Goal: Task Accomplishment & Management: Manage account settings

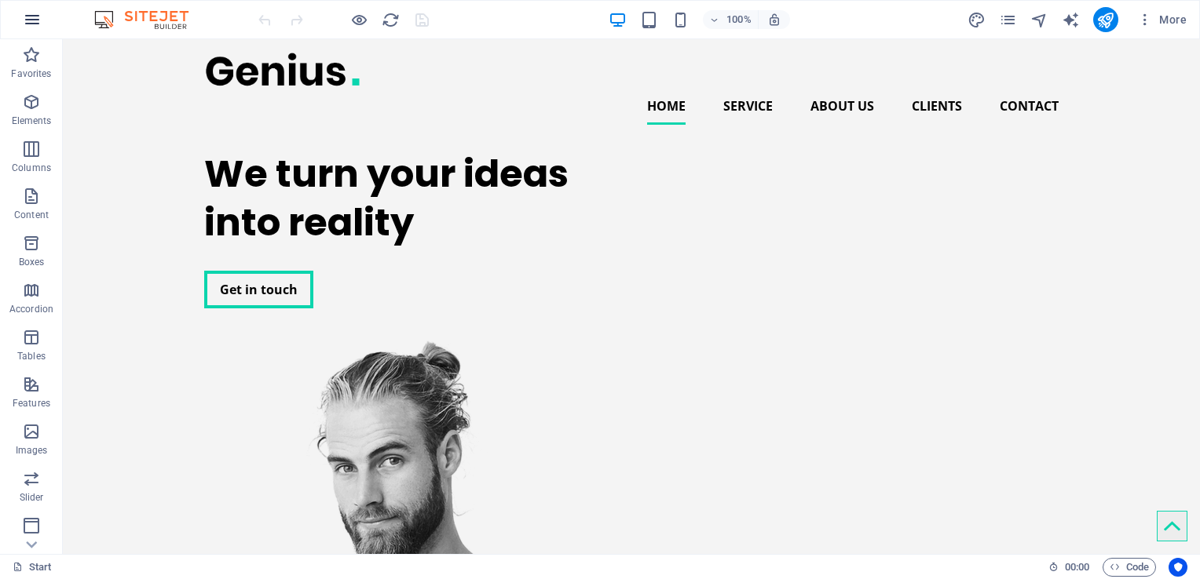
click at [30, 5] on button "button" at bounding box center [32, 20] width 38 height 38
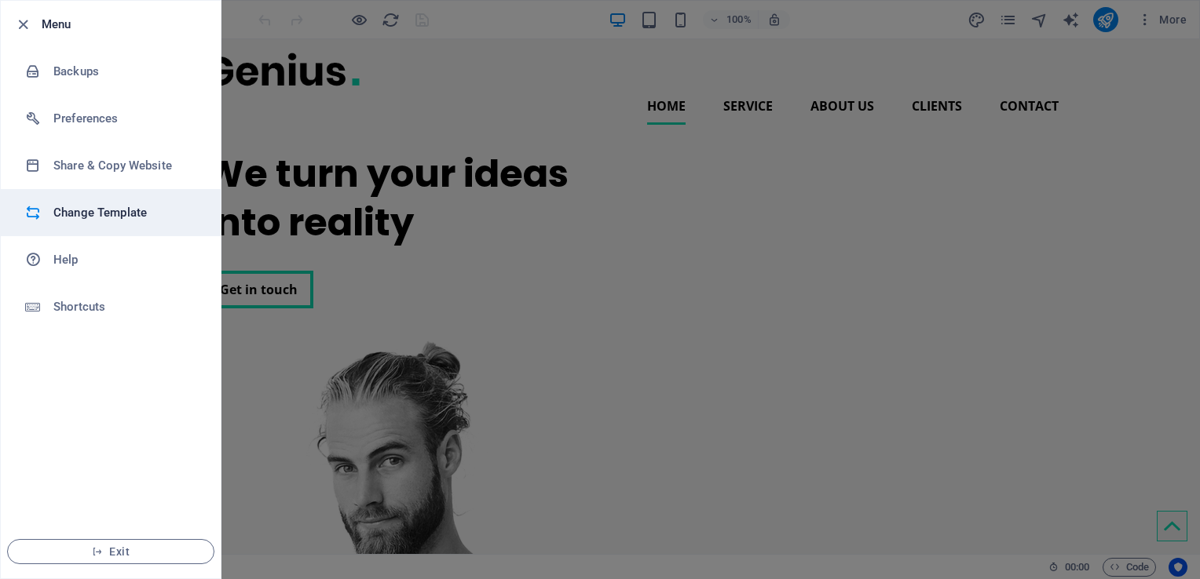
click at [108, 217] on h6 "Change Template" at bounding box center [125, 212] width 145 height 19
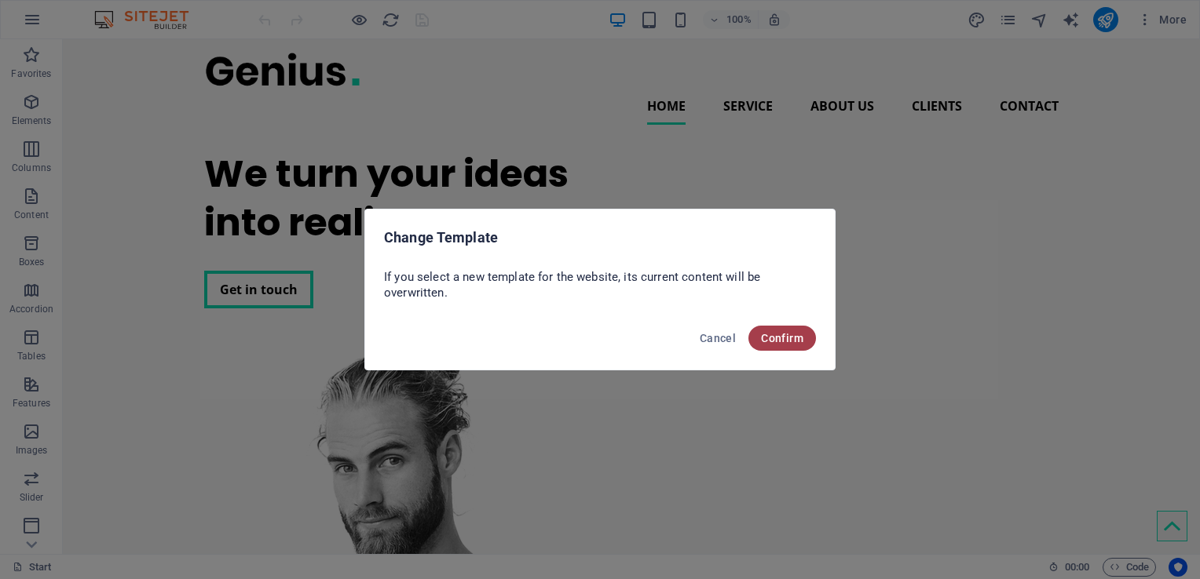
click at [784, 340] on span "Confirm" at bounding box center [782, 338] width 42 height 13
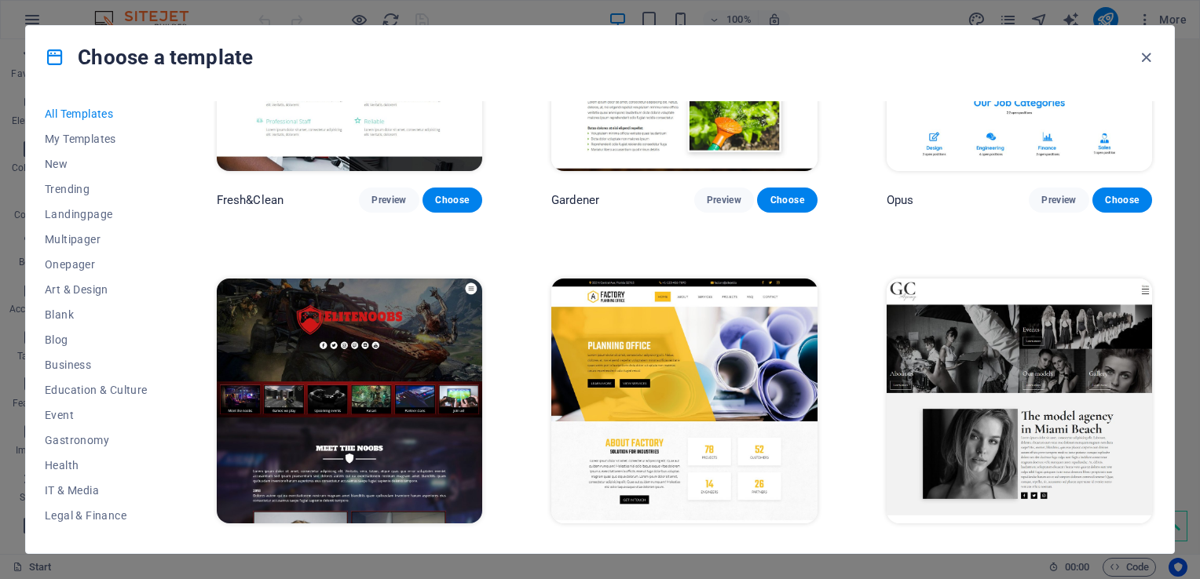
scroll to position [12567, 0]
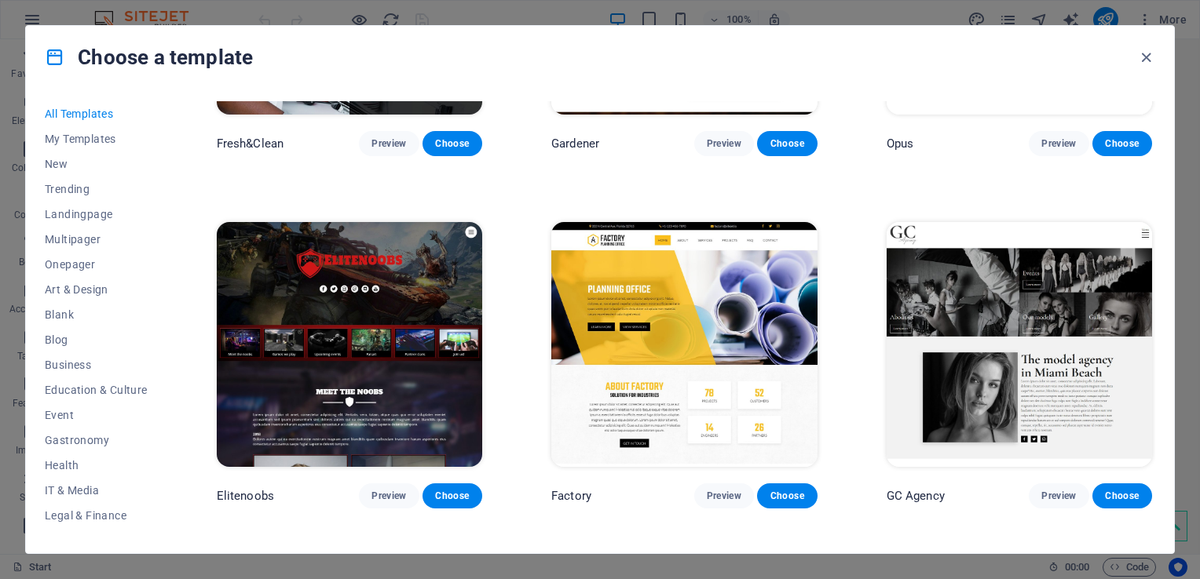
drag, startPoint x: 1150, startPoint y: 387, endPoint x: 1152, endPoint y: 395, distance: 8.2
click at [1152, 395] on div "SugarDough Preview Choose Career Jobs Preview Choose Nova Consulting Preview Ch…" at bounding box center [684, 317] width 941 height 433
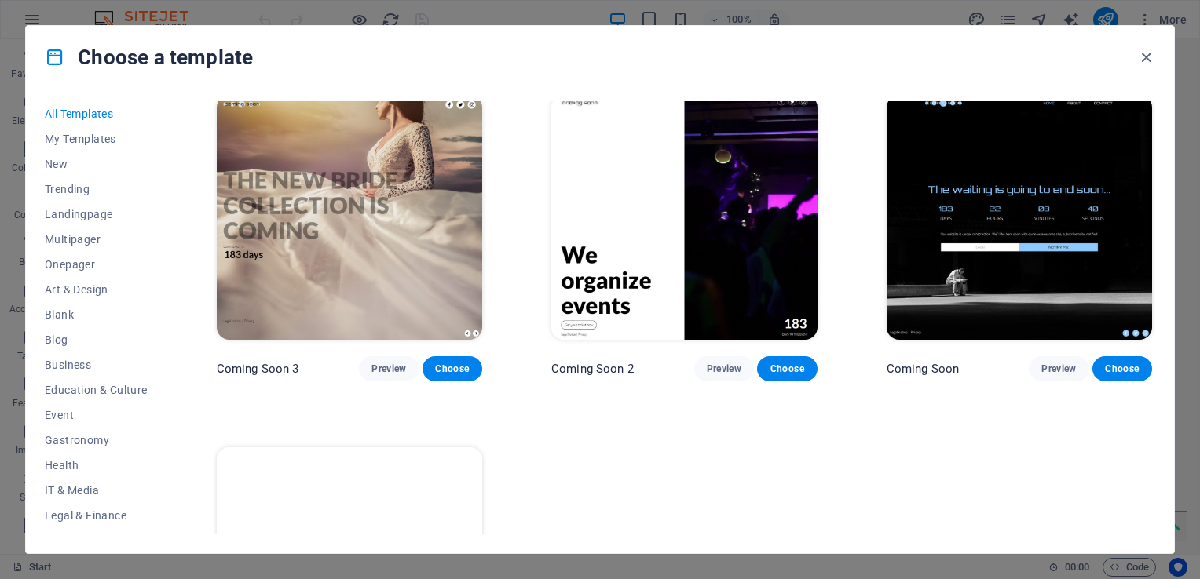
scroll to position [19150, 0]
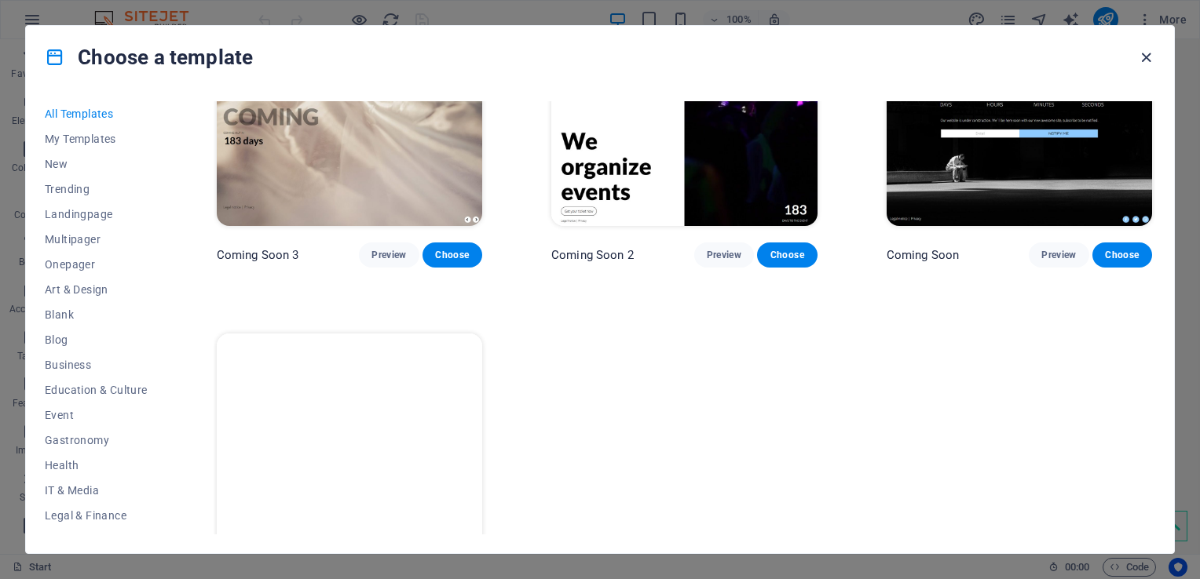
click at [1143, 55] on icon "button" at bounding box center [1146, 58] width 18 height 18
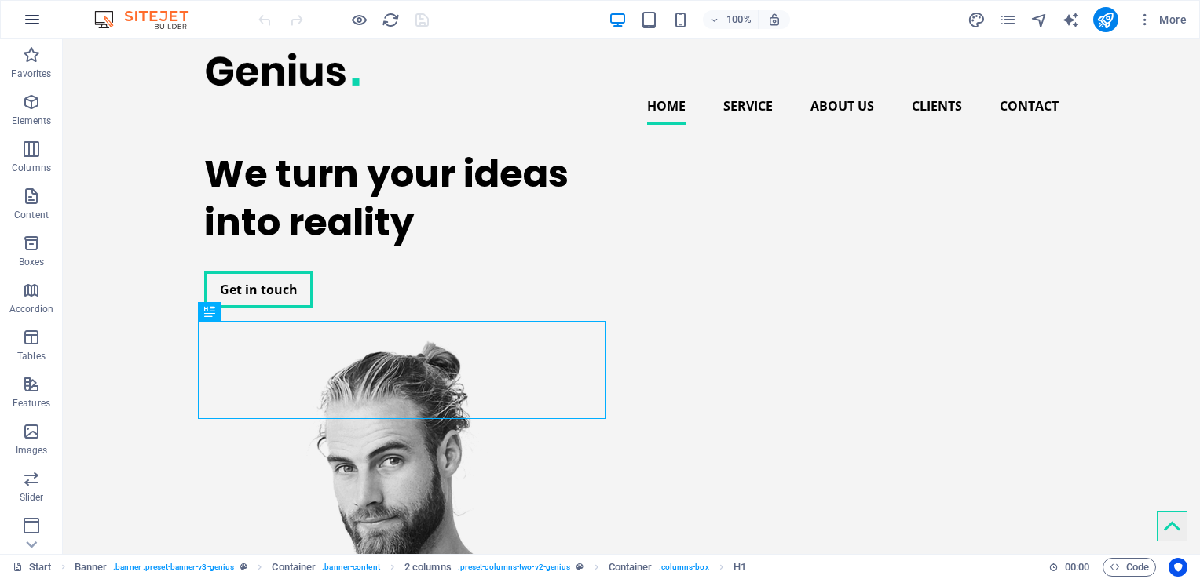
click at [27, 17] on icon "button" at bounding box center [32, 19] width 19 height 19
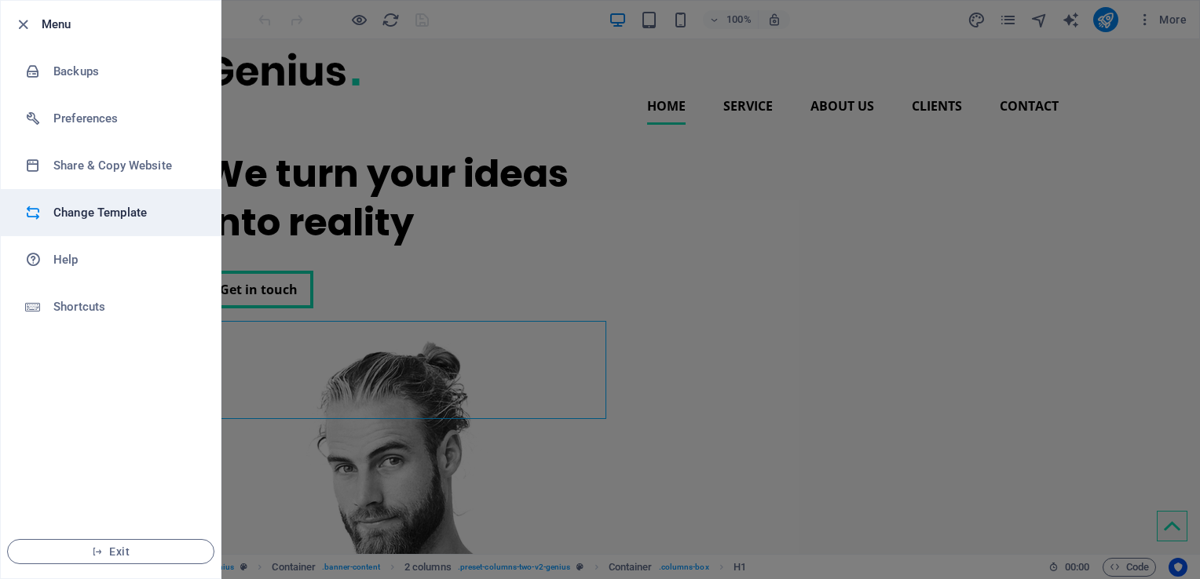
click at [119, 212] on h6 "Change Template" at bounding box center [125, 212] width 145 height 19
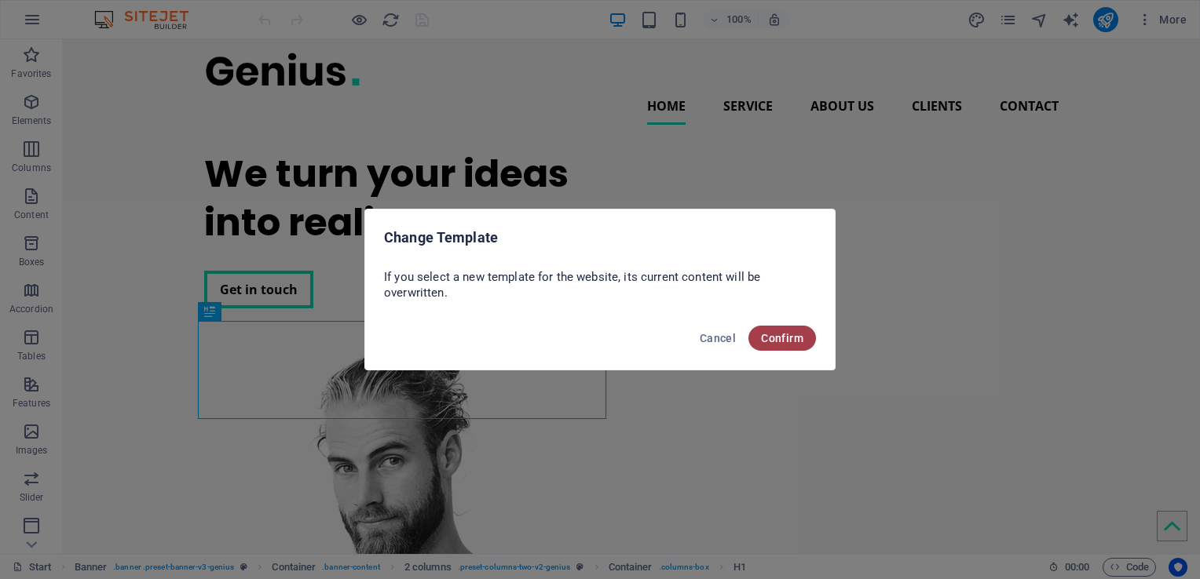
click at [785, 341] on span "Confirm" at bounding box center [782, 338] width 42 height 13
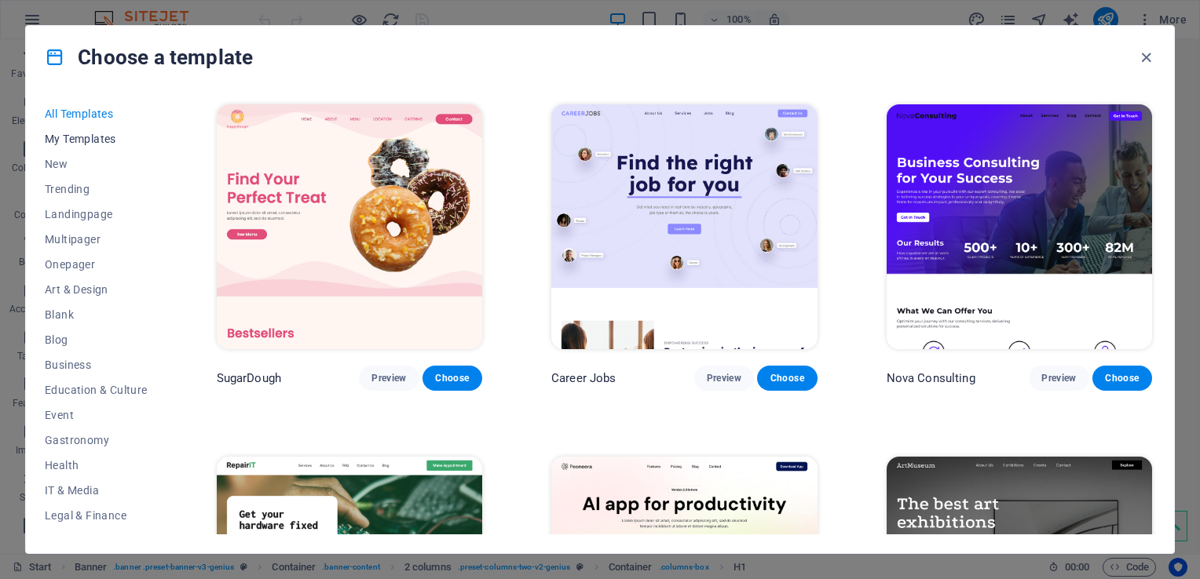
click at [96, 139] on span "My Templates" at bounding box center [96, 139] width 103 height 13
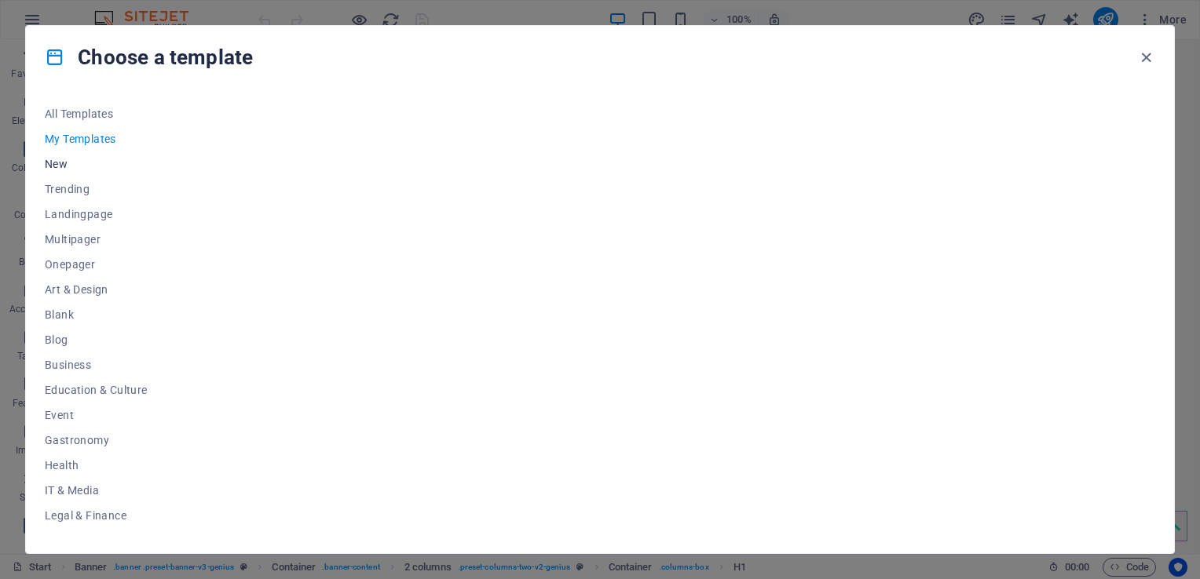
click at [55, 162] on span "New" at bounding box center [96, 164] width 103 height 13
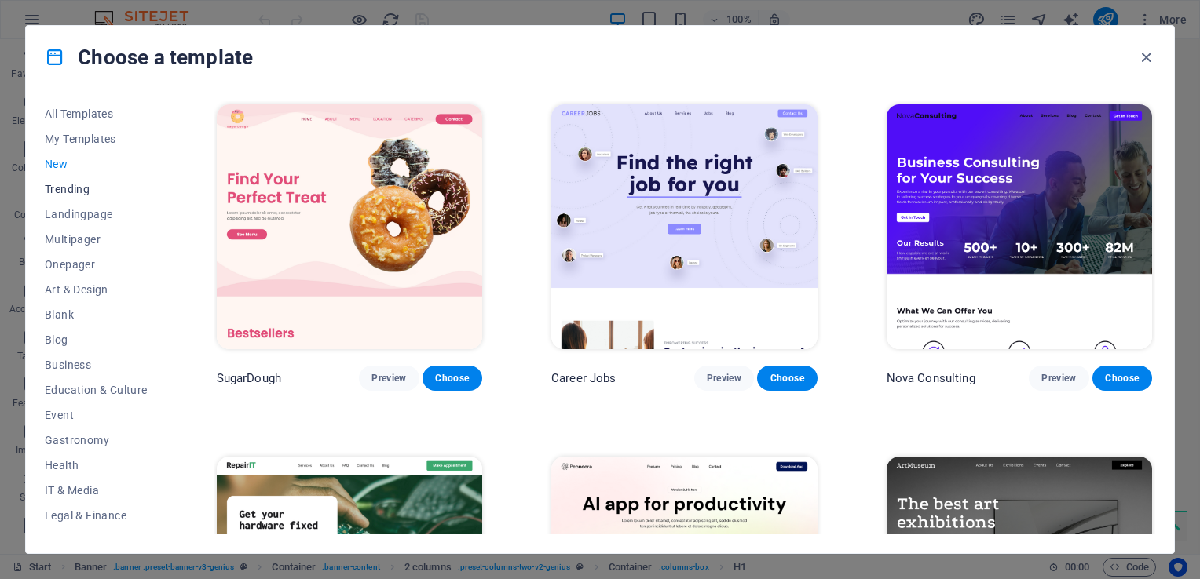
click at [77, 185] on span "Trending" at bounding box center [96, 189] width 103 height 13
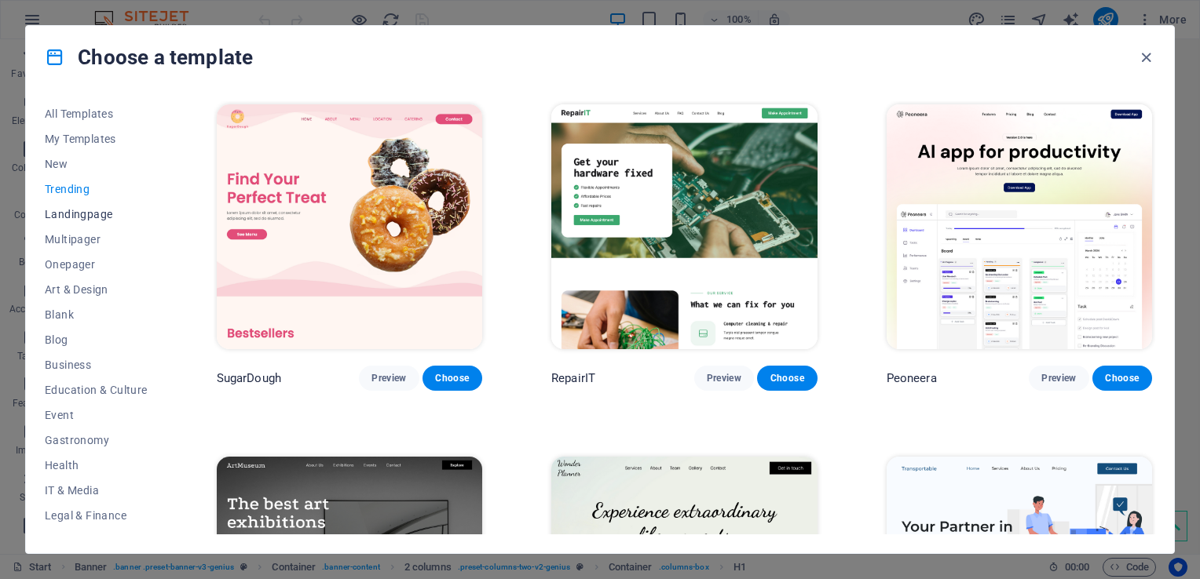
click at [89, 212] on span "Landingpage" at bounding box center [96, 214] width 103 height 13
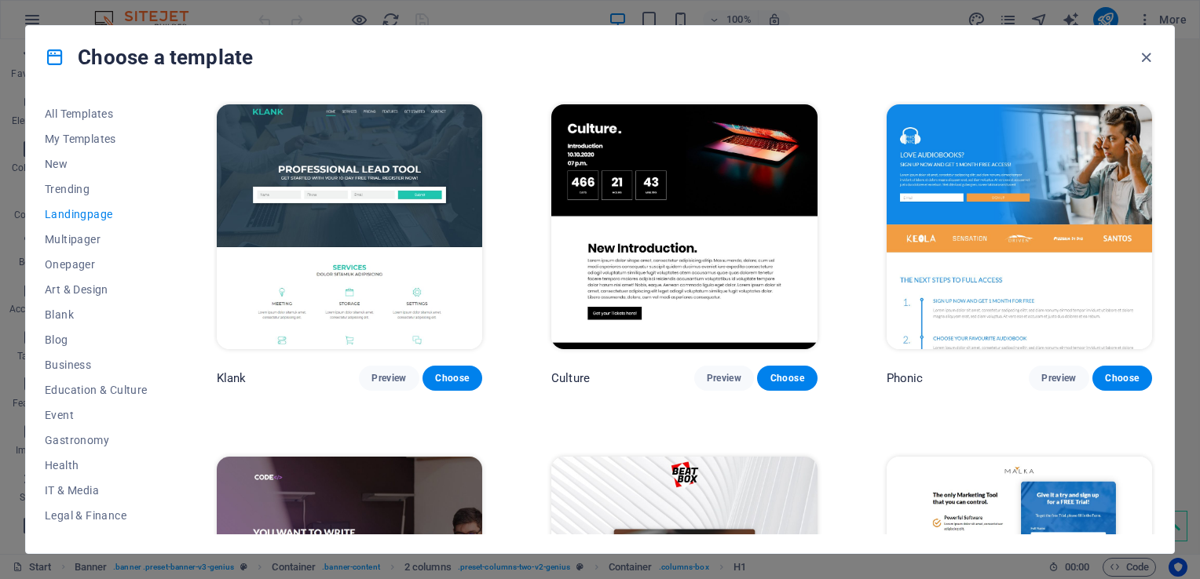
click at [1118, 163] on img at bounding box center [1018, 226] width 265 height 245
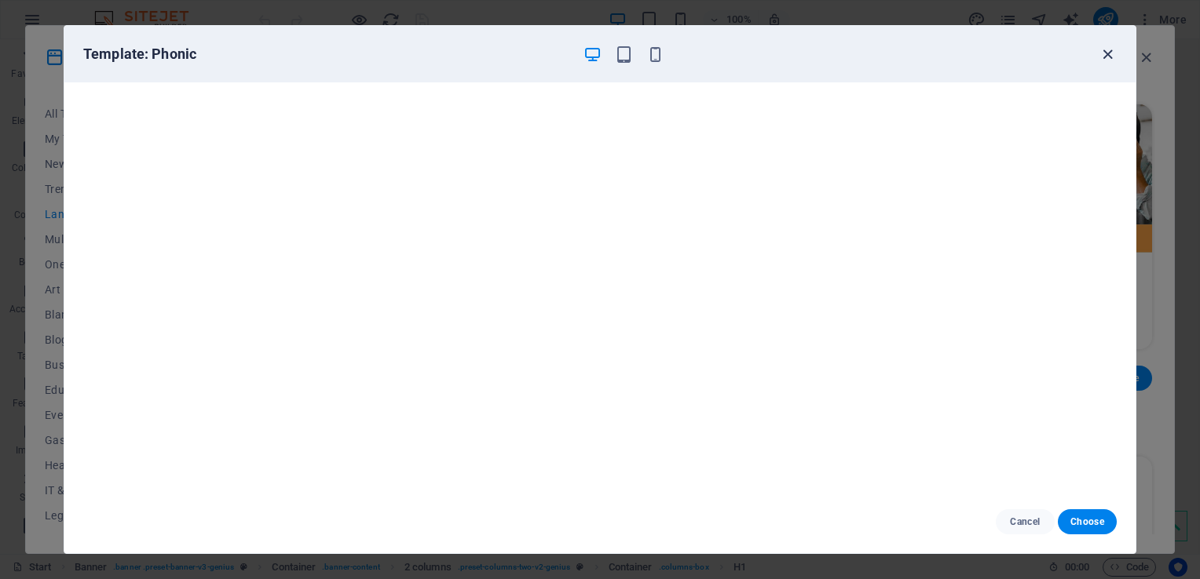
click at [1108, 52] on icon "button" at bounding box center [1107, 55] width 18 height 18
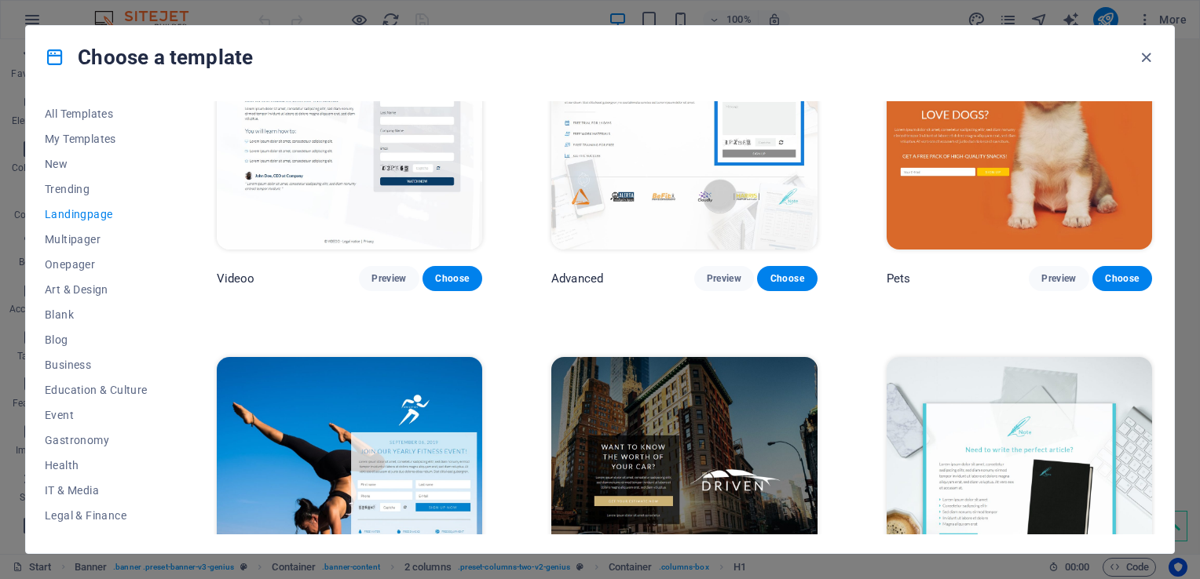
scroll to position [1184, 0]
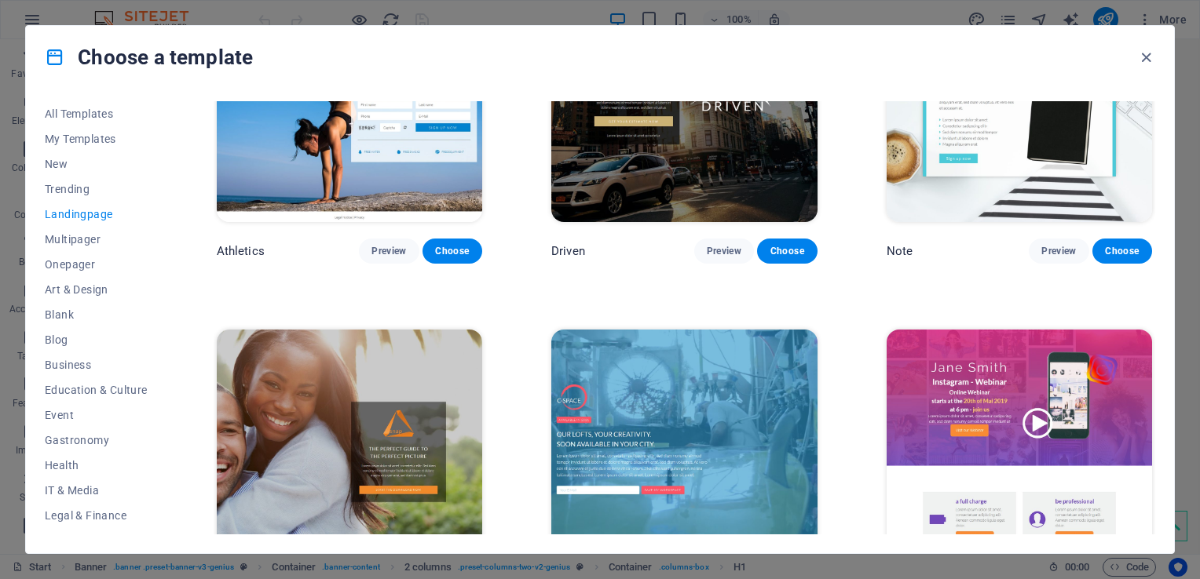
click at [1157, 423] on div "All Templates My Templates New Trending Landingpage Multipager Onepager Art & D…" at bounding box center [600, 321] width 1148 height 465
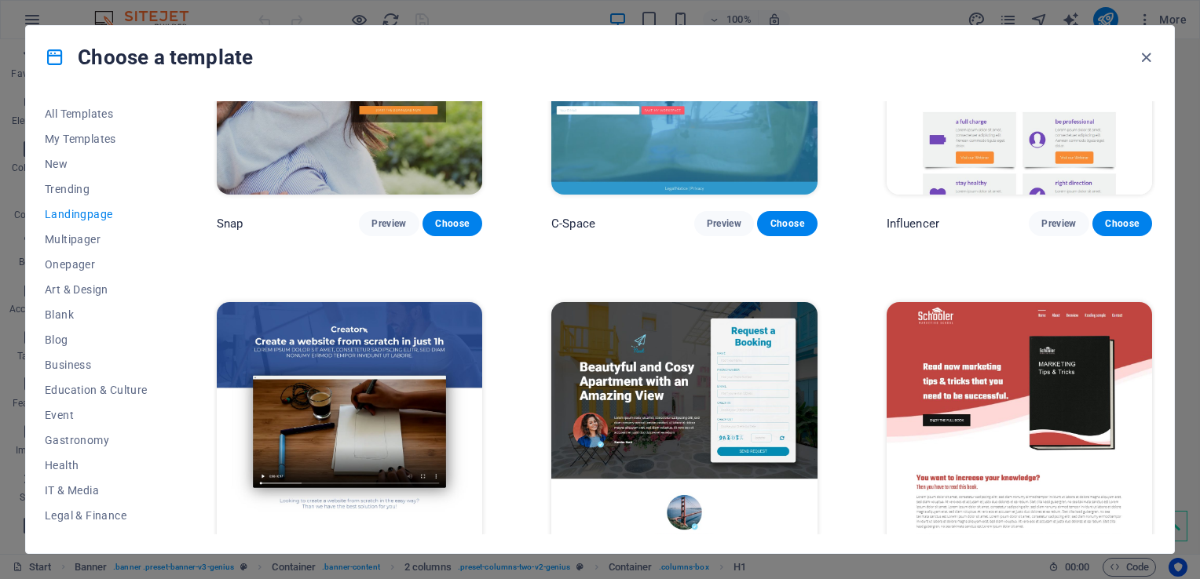
click at [1150, 466] on div "Schooler Preview Choose" at bounding box center [1019, 444] width 272 height 290
click at [1149, 466] on div "Schooler Preview Choose" at bounding box center [1019, 444] width 272 height 290
click at [1138, 465] on img at bounding box center [1018, 424] width 265 height 245
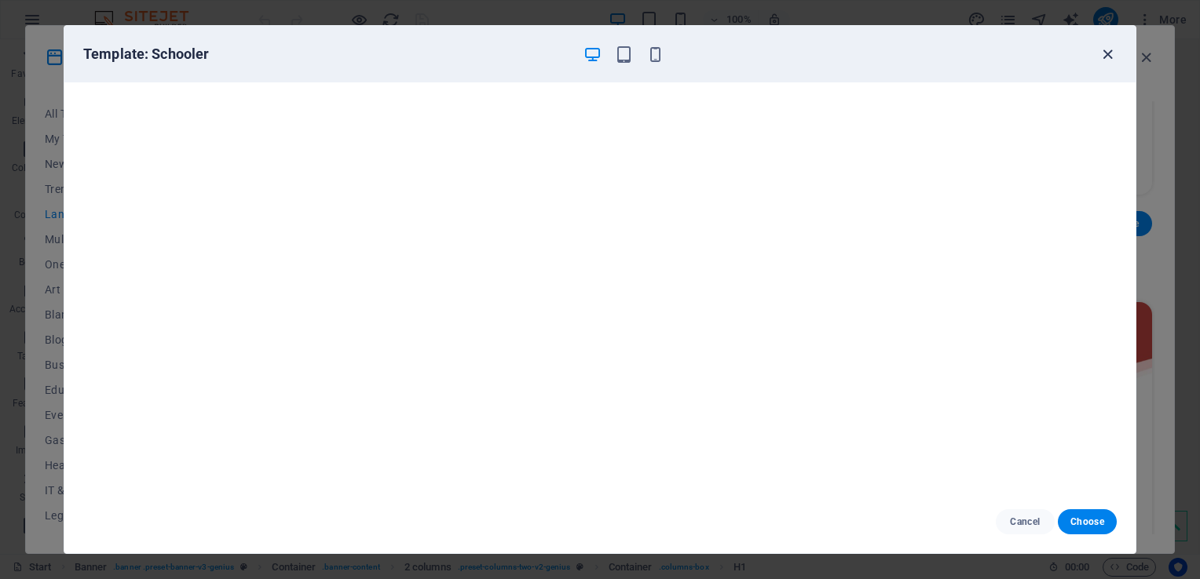
click at [1112, 50] on icon "button" at bounding box center [1107, 55] width 18 height 18
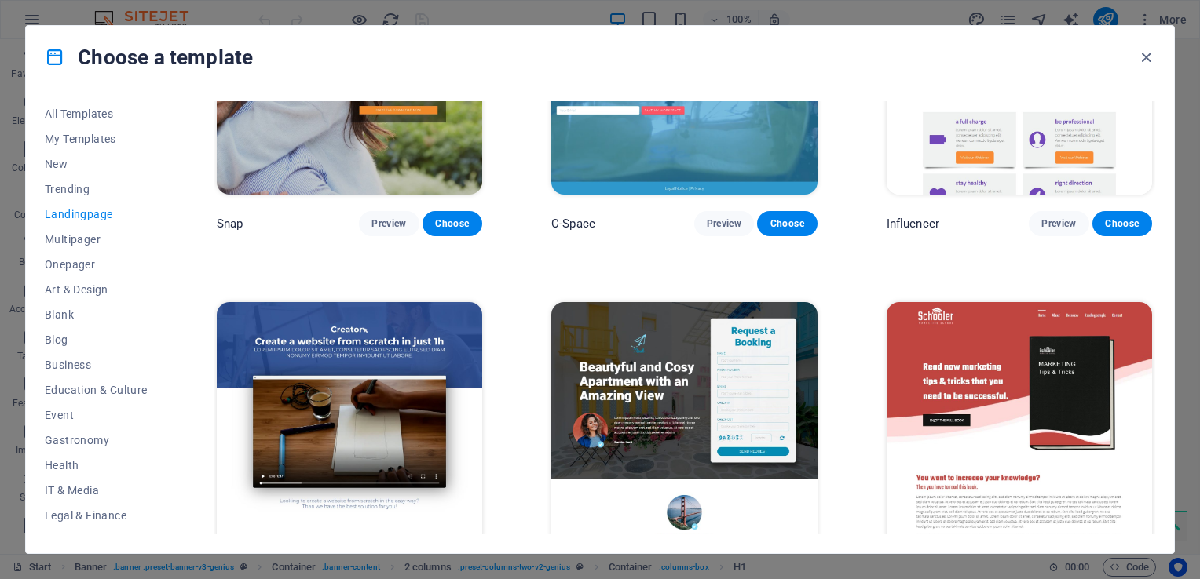
click at [1145, 454] on img at bounding box center [1018, 424] width 265 height 245
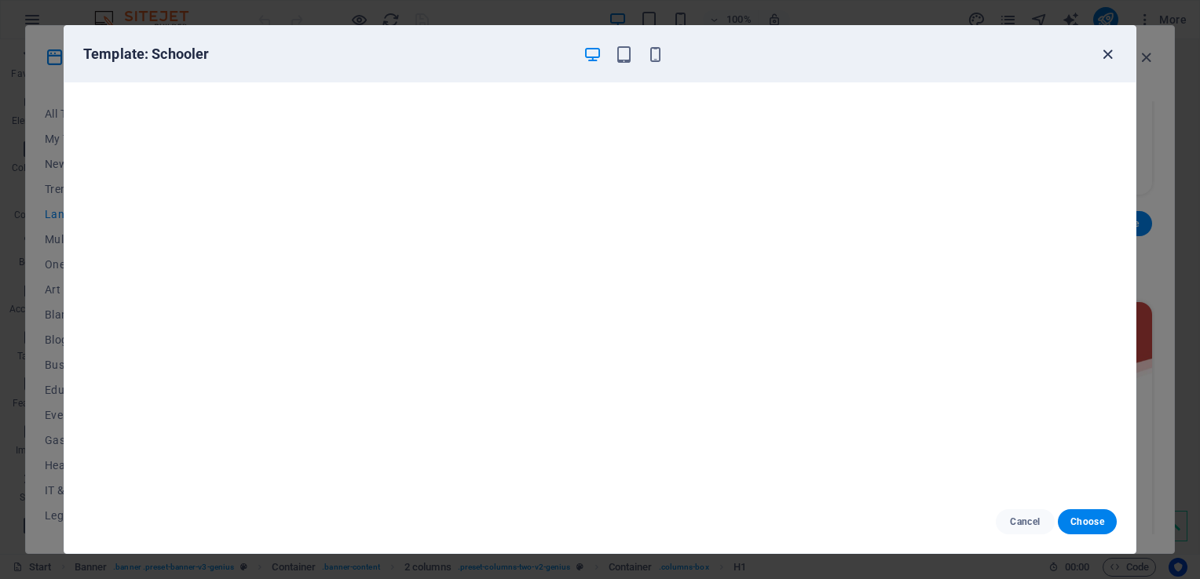
click at [1106, 51] on icon "button" at bounding box center [1107, 55] width 18 height 18
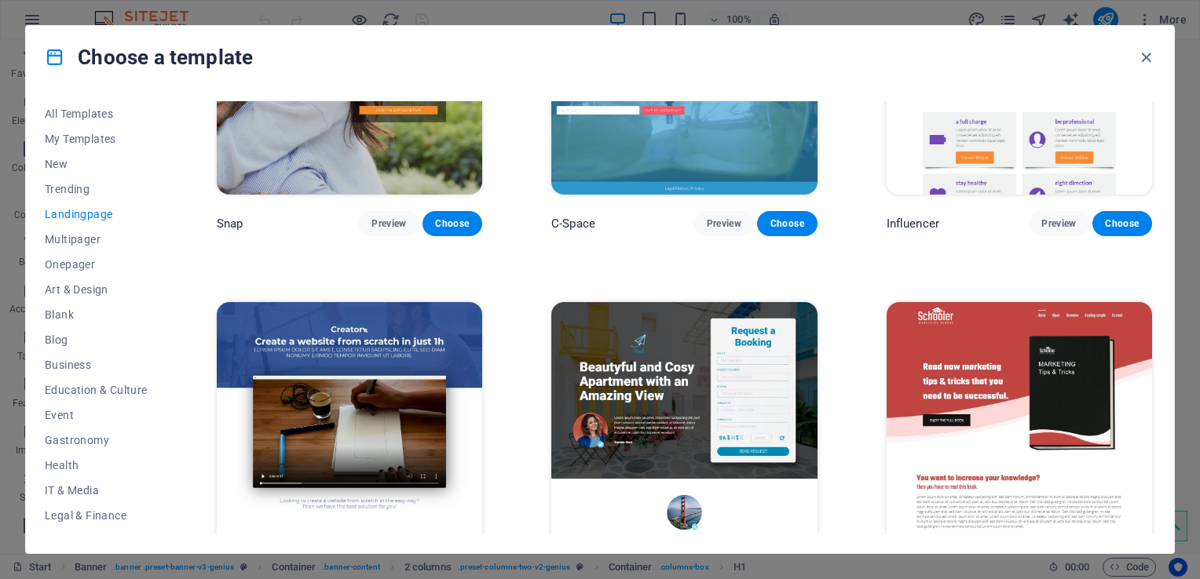
scroll to position [1944, 0]
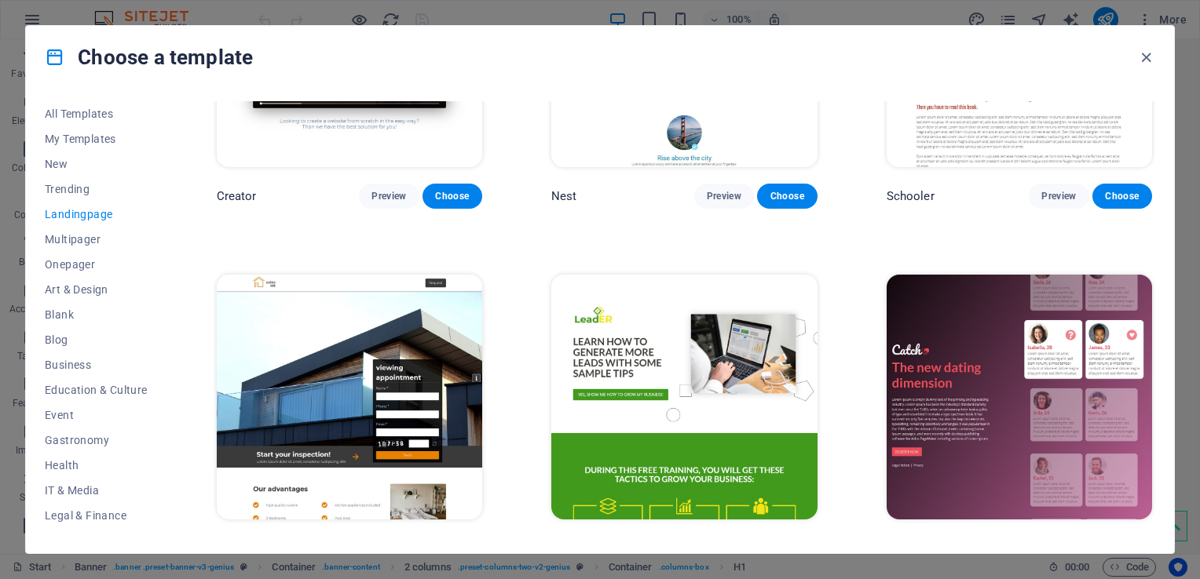
click at [1149, 498] on div "Catch Preview Choose" at bounding box center [1019, 417] width 272 height 290
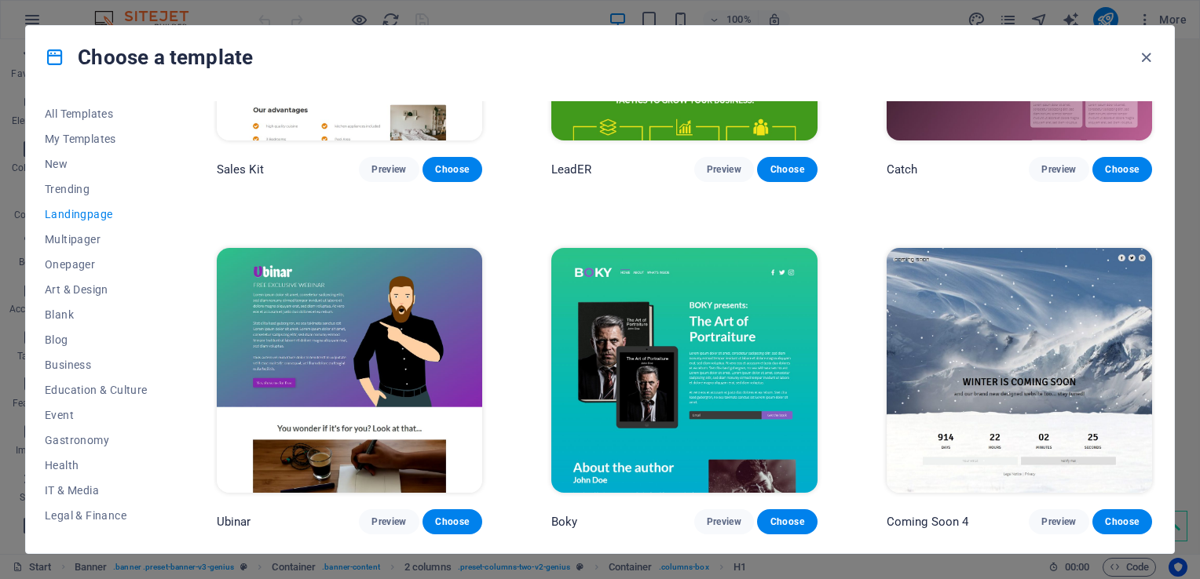
scroll to position [2660, 0]
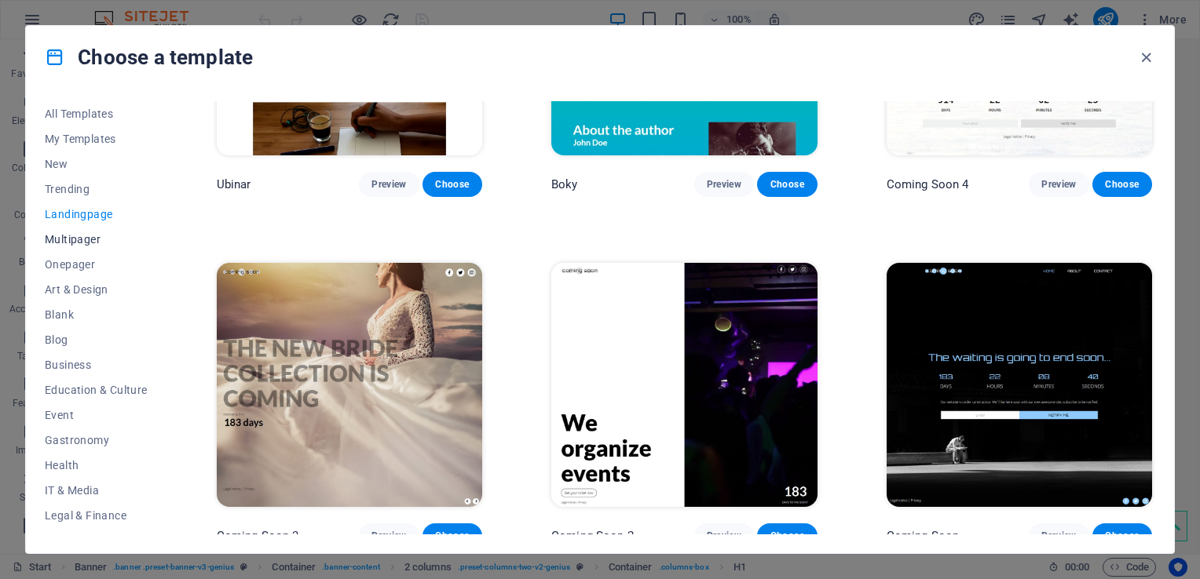
click at [45, 240] on span "Multipager" at bounding box center [96, 239] width 103 height 13
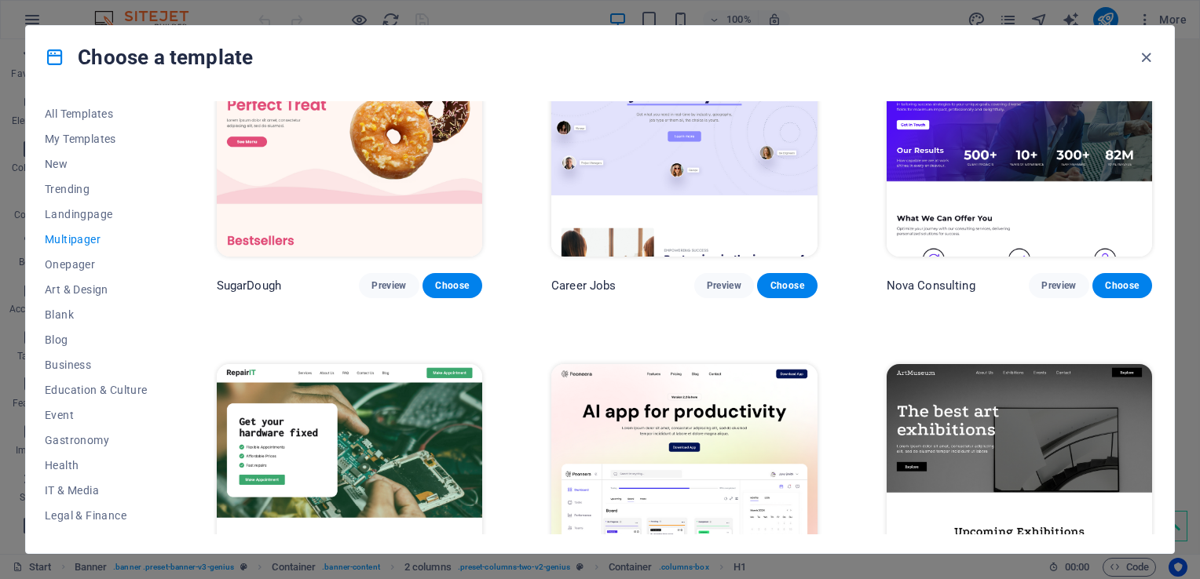
scroll to position [0, 0]
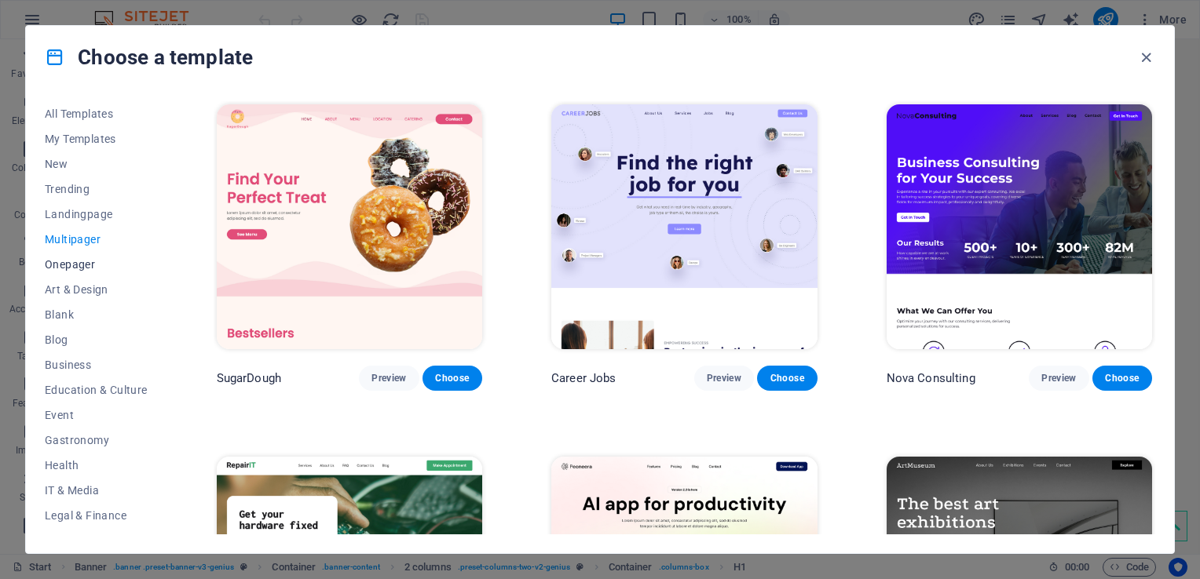
click at [82, 265] on span "Onepager" at bounding box center [96, 264] width 103 height 13
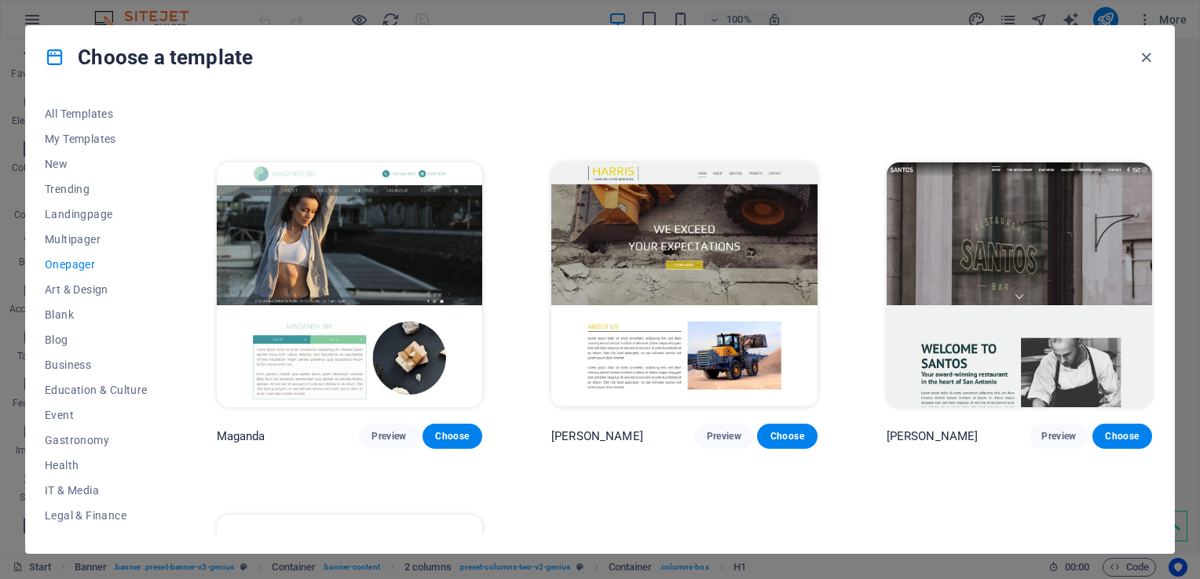
scroll to position [7922, 0]
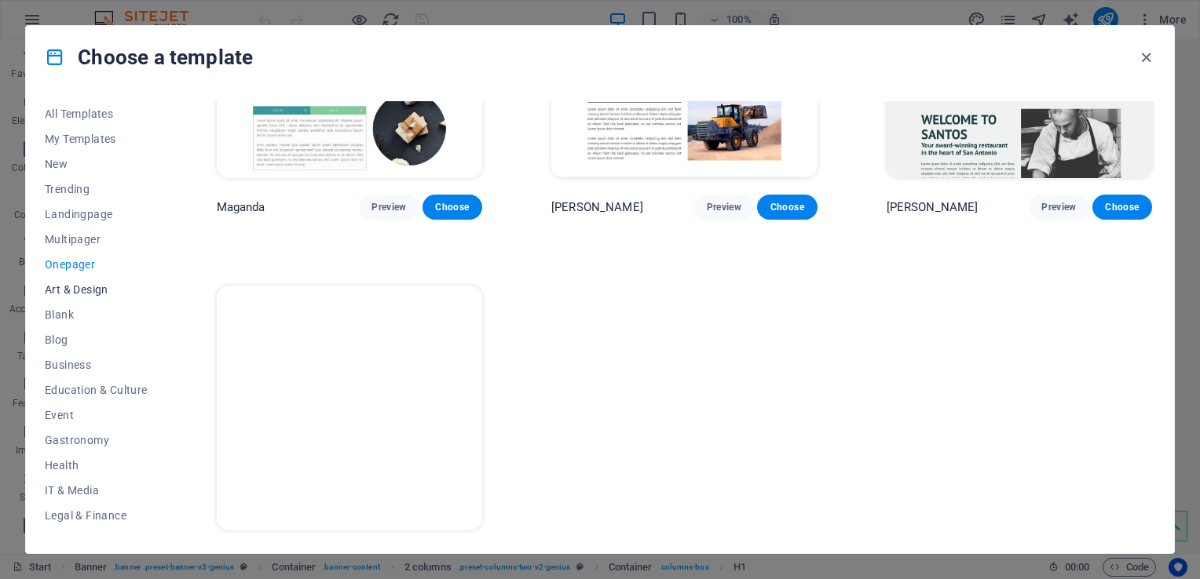
click at [94, 287] on span "Art & Design" at bounding box center [96, 289] width 103 height 13
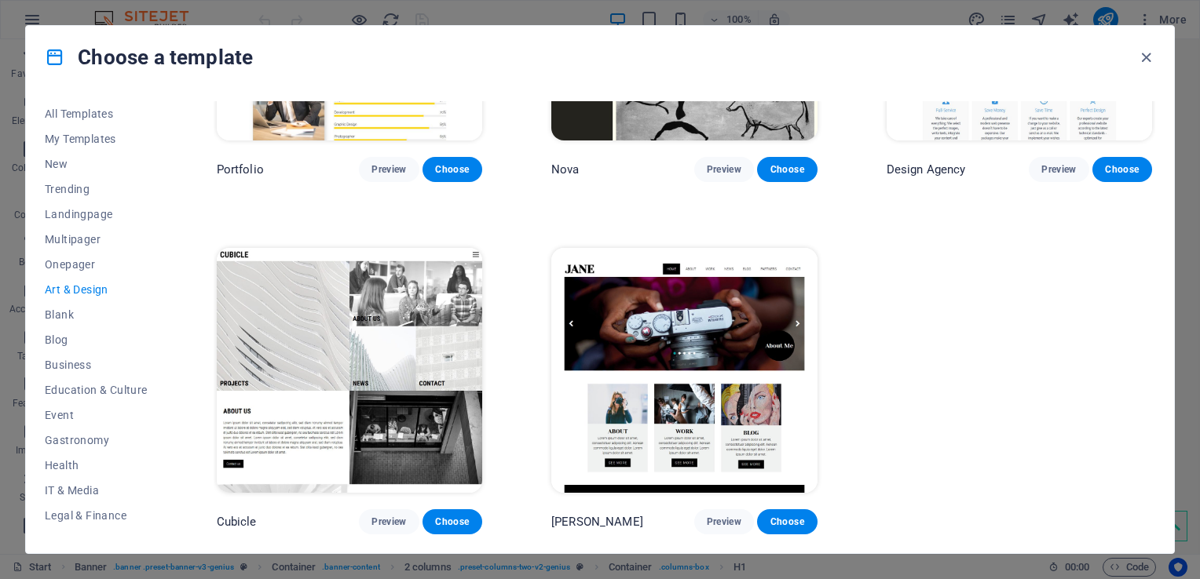
scroll to position [1257, 0]
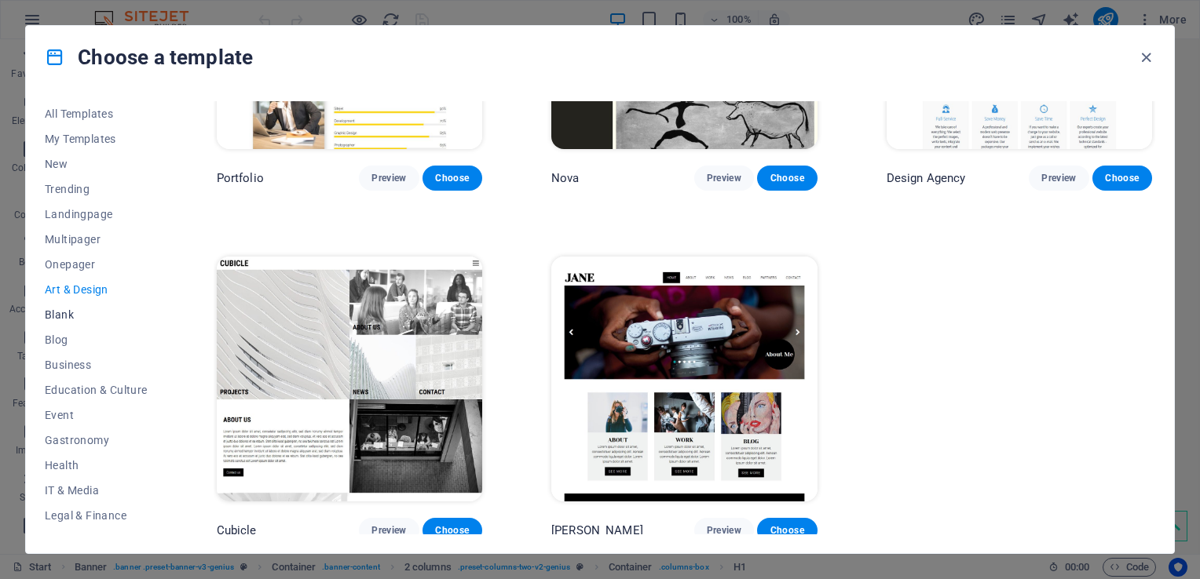
click at [69, 317] on span "Blank" at bounding box center [96, 315] width 103 height 13
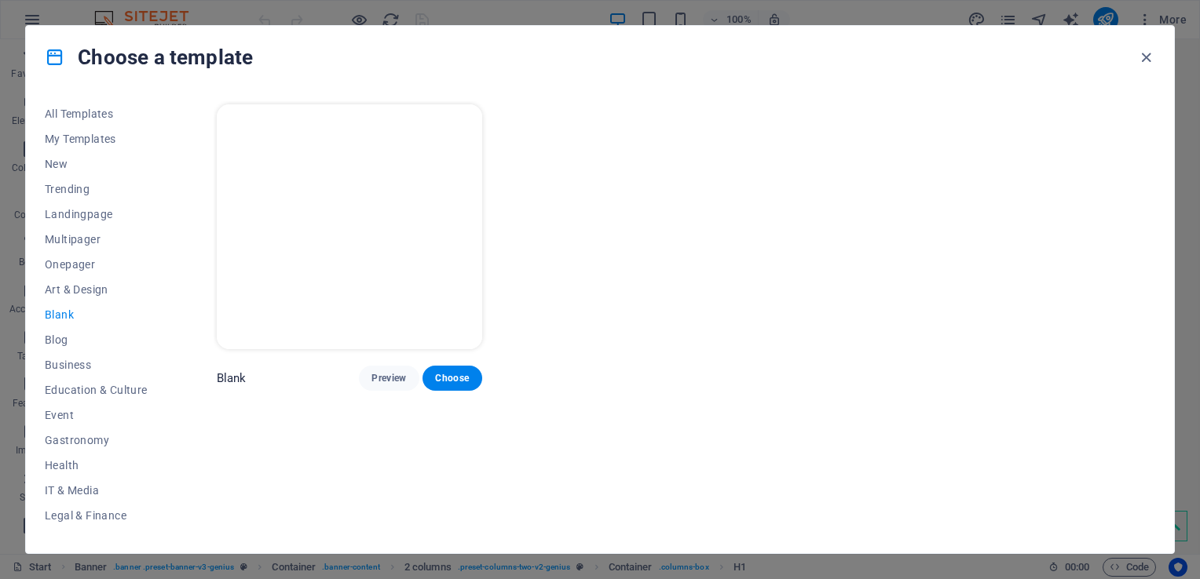
scroll to position [0, 0]
click at [66, 340] on span "Blog" at bounding box center [96, 340] width 103 height 13
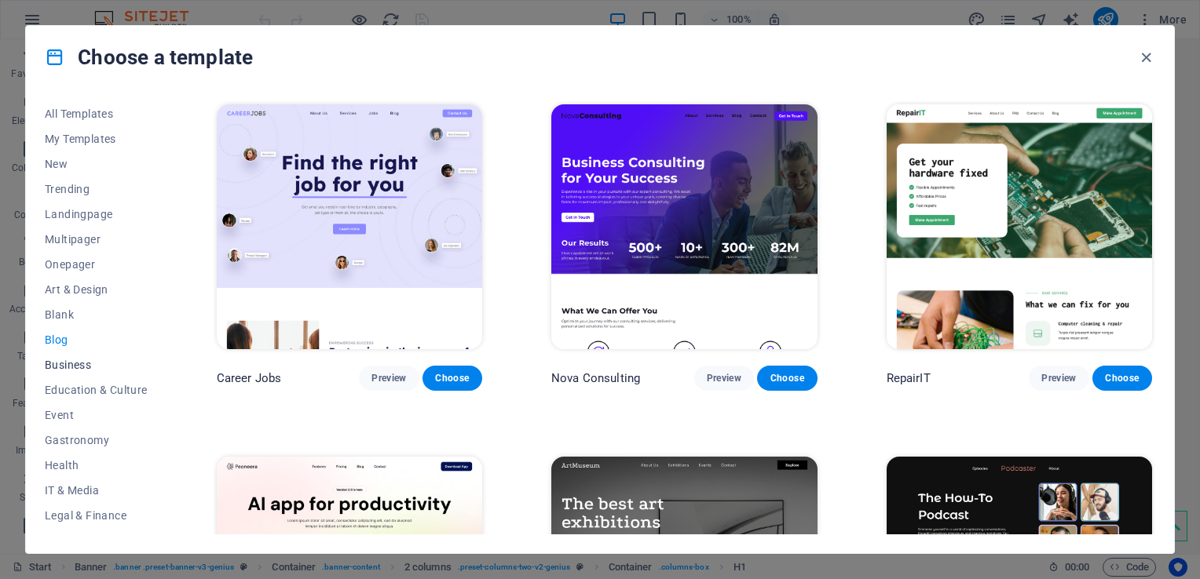
click at [71, 361] on span "Business" at bounding box center [96, 365] width 103 height 13
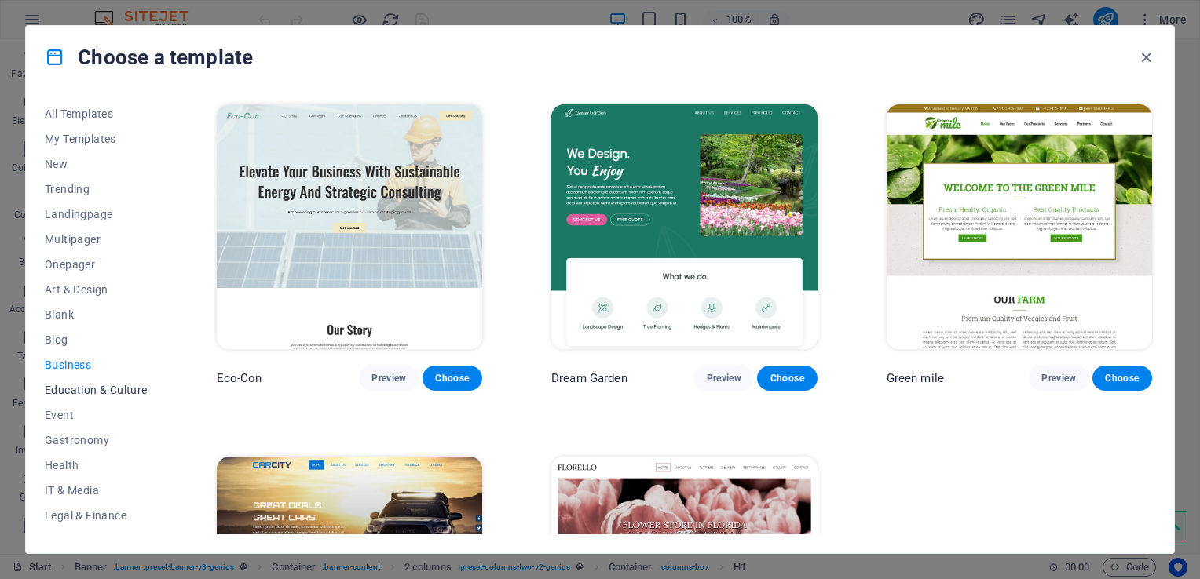
click at [79, 391] on span "Education & Culture" at bounding box center [96, 390] width 103 height 13
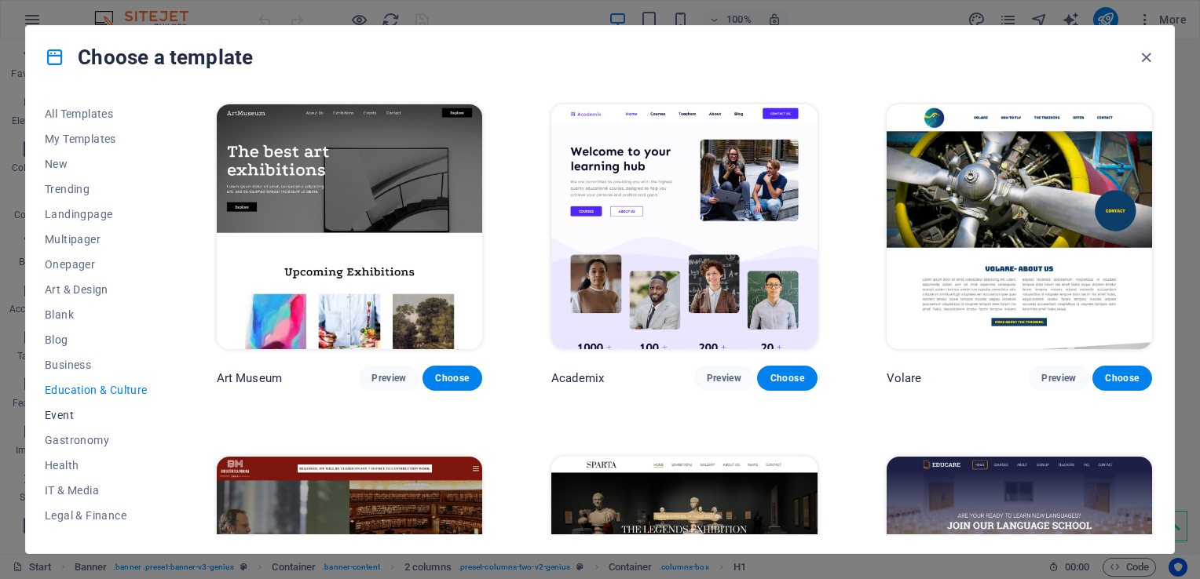
click at [57, 418] on span "Event" at bounding box center [96, 415] width 103 height 13
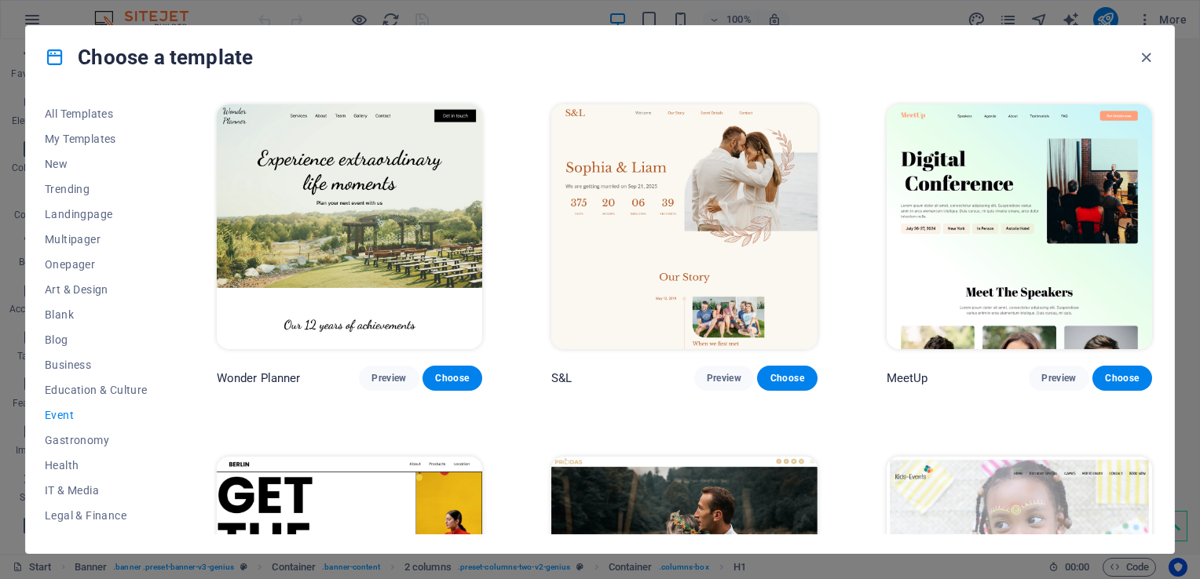
drag, startPoint x: 163, startPoint y: 356, endPoint x: 162, endPoint y: 382, distance: 26.7
click at [162, 382] on div "All Templates My Templates New Trending Landingpage Multipager Onepager Art & D…" at bounding box center [106, 317] width 122 height 433
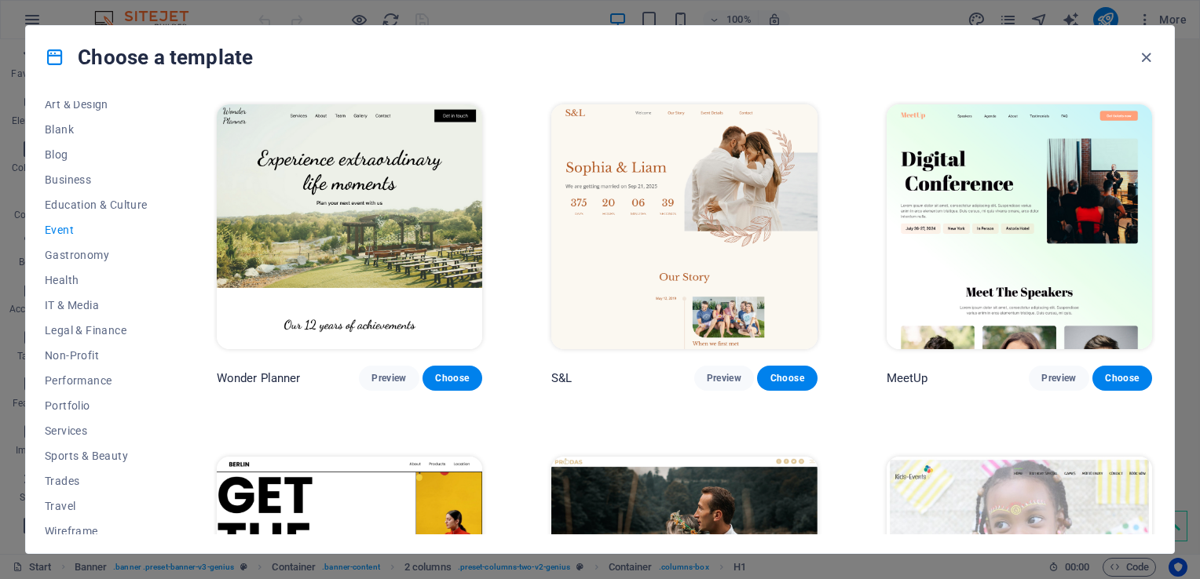
scroll to position [194, 0]
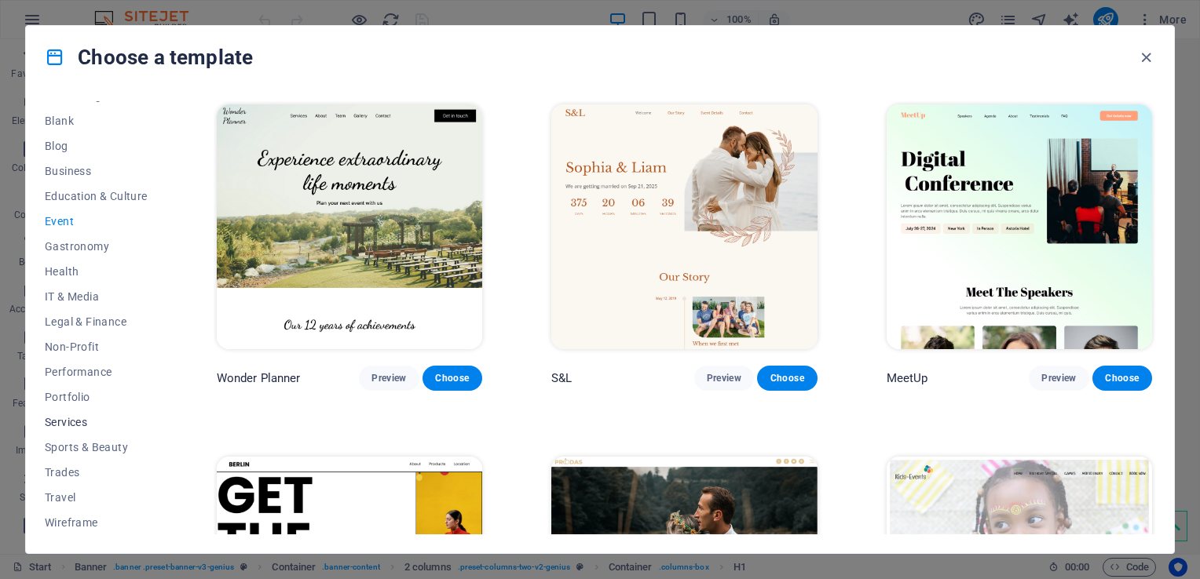
click at [75, 420] on span "Services" at bounding box center [96, 422] width 103 height 13
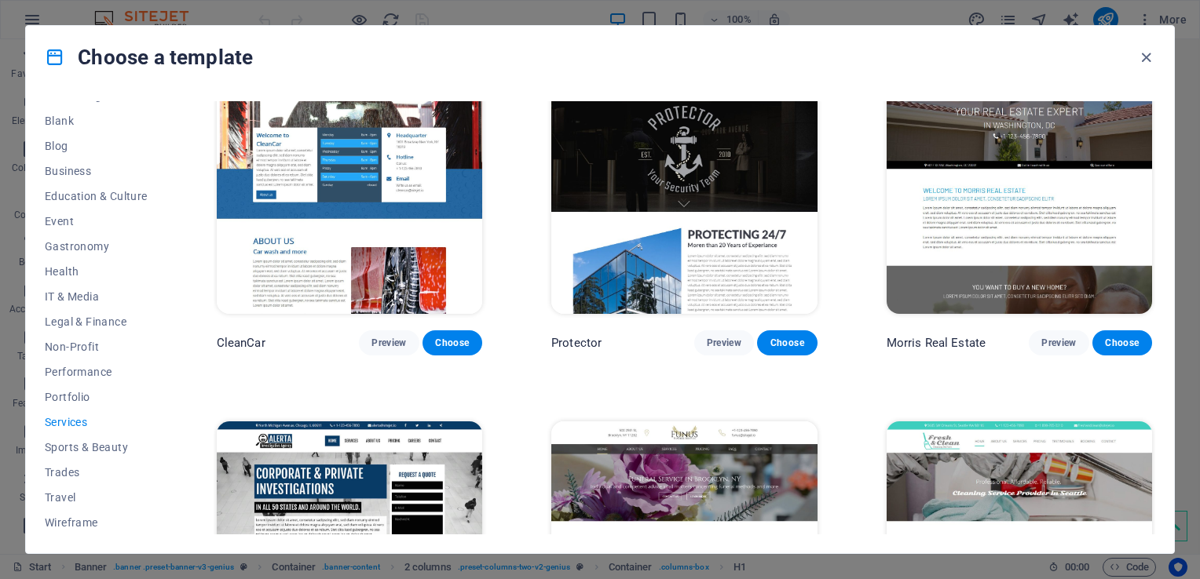
scroll to position [1460, 0]
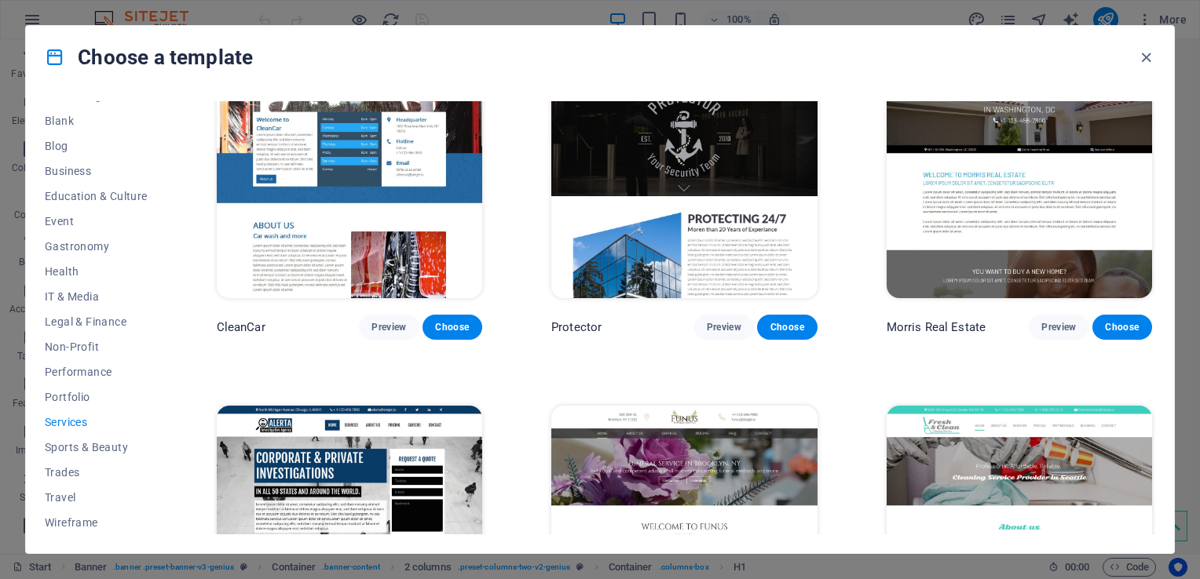
click at [1168, 360] on div "All Templates My Templates New Trending Landingpage Multipager Onepager Art & D…" at bounding box center [600, 321] width 1148 height 465
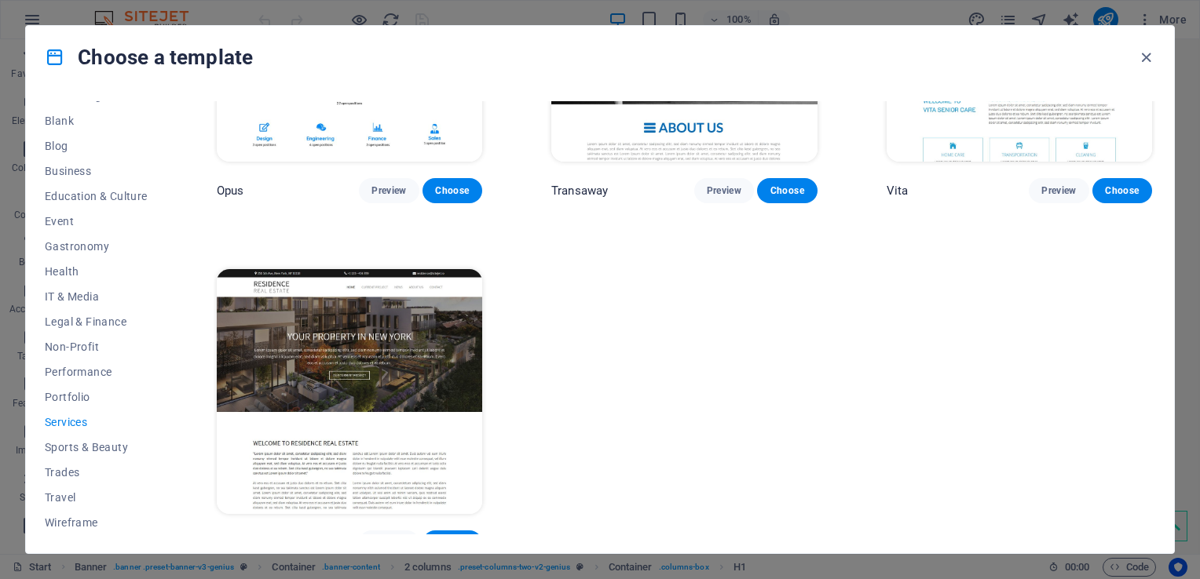
scroll to position [2310, 0]
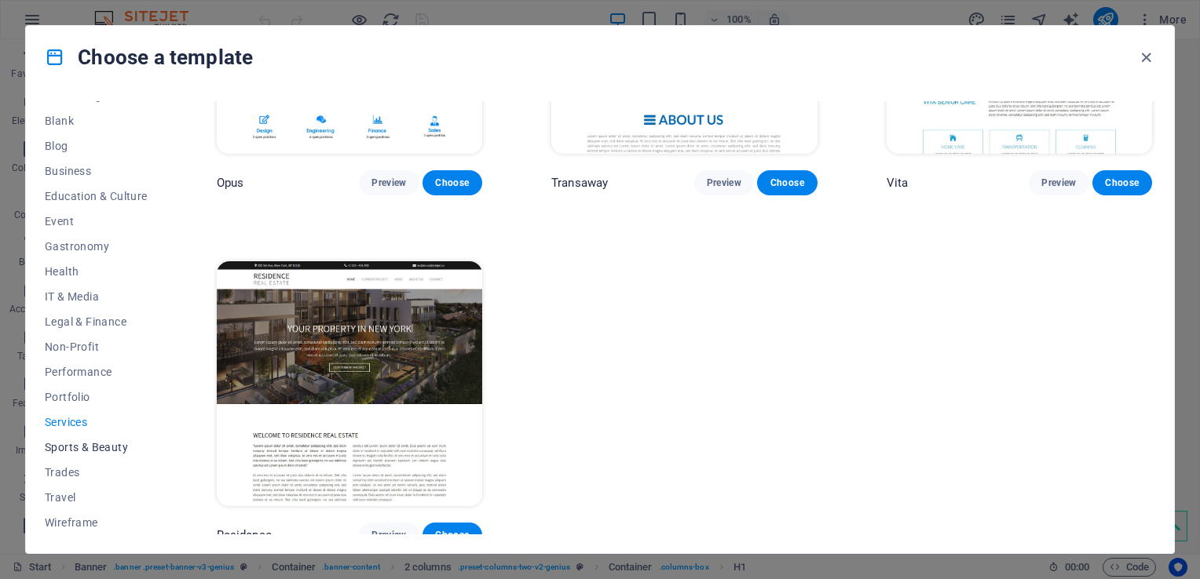
click at [105, 447] on span "Sports & Beauty" at bounding box center [96, 447] width 103 height 13
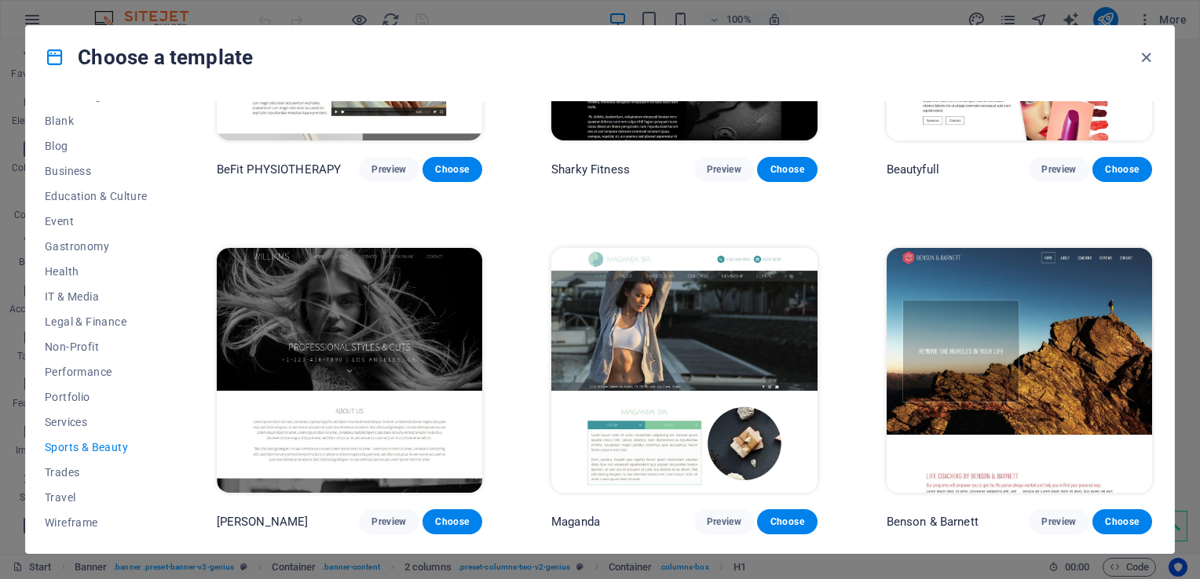
scroll to position [1257, 0]
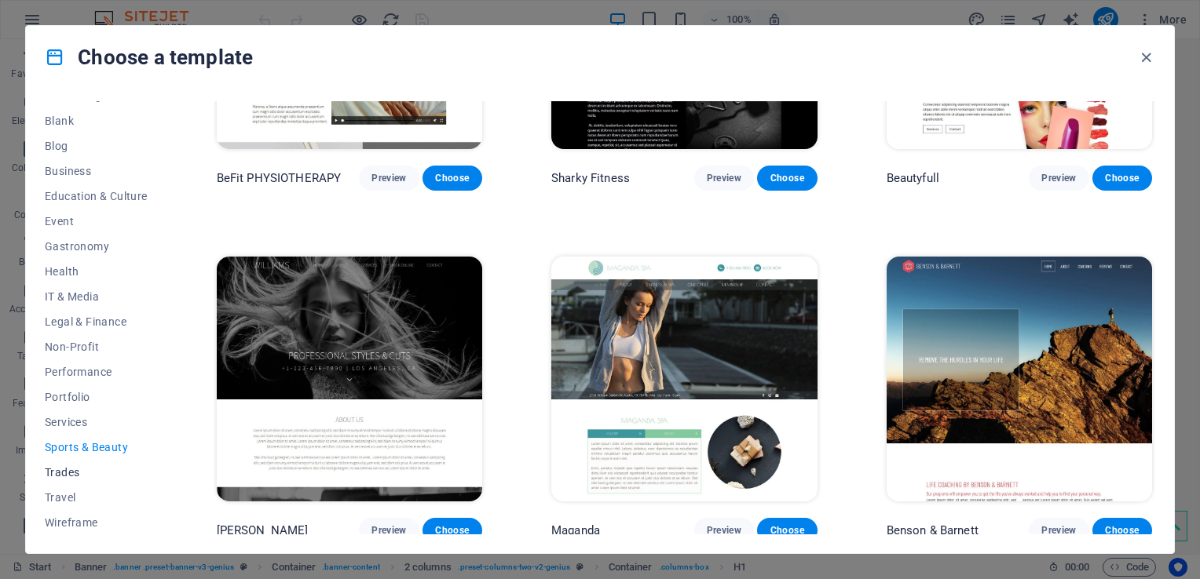
click at [89, 475] on span "Trades" at bounding box center [96, 472] width 103 height 13
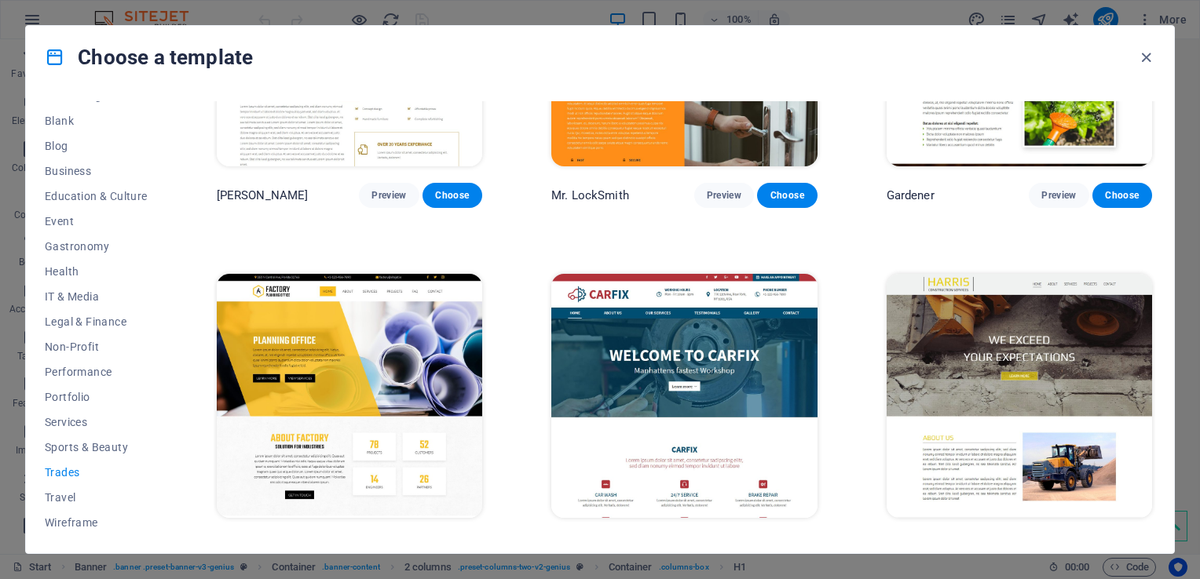
scroll to position [556, 0]
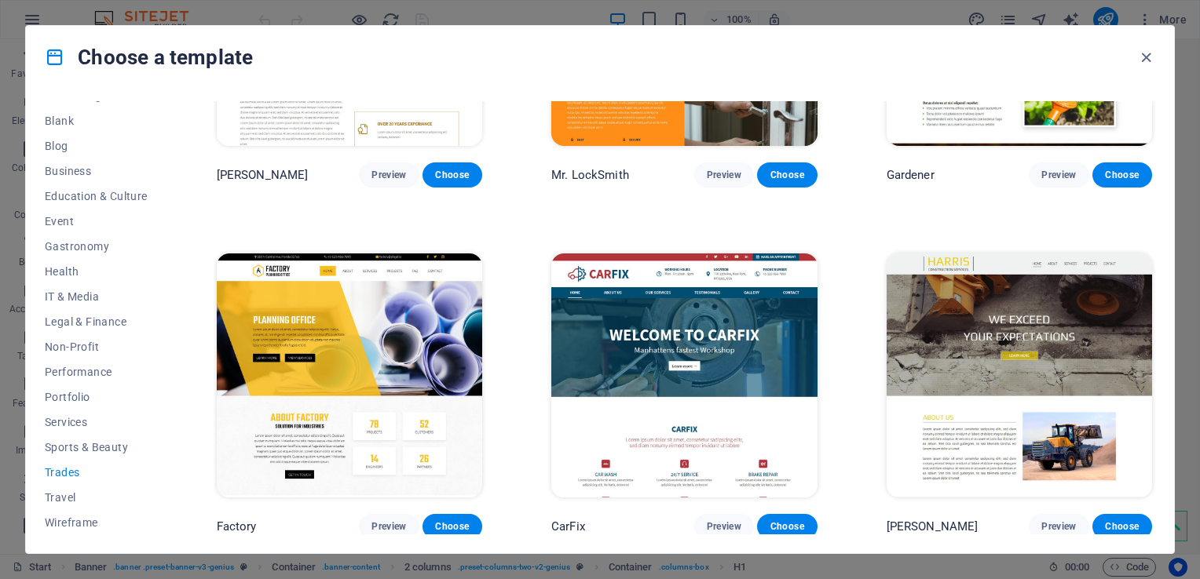
drag, startPoint x: 163, startPoint y: 419, endPoint x: 165, endPoint y: 495, distance: 75.4
click at [165, 495] on div "All Templates My Templates New Trending Landingpage Multipager Onepager Art & D…" at bounding box center [106, 317] width 122 height 433
click at [69, 517] on span "Wireframe" at bounding box center [96, 523] width 103 height 13
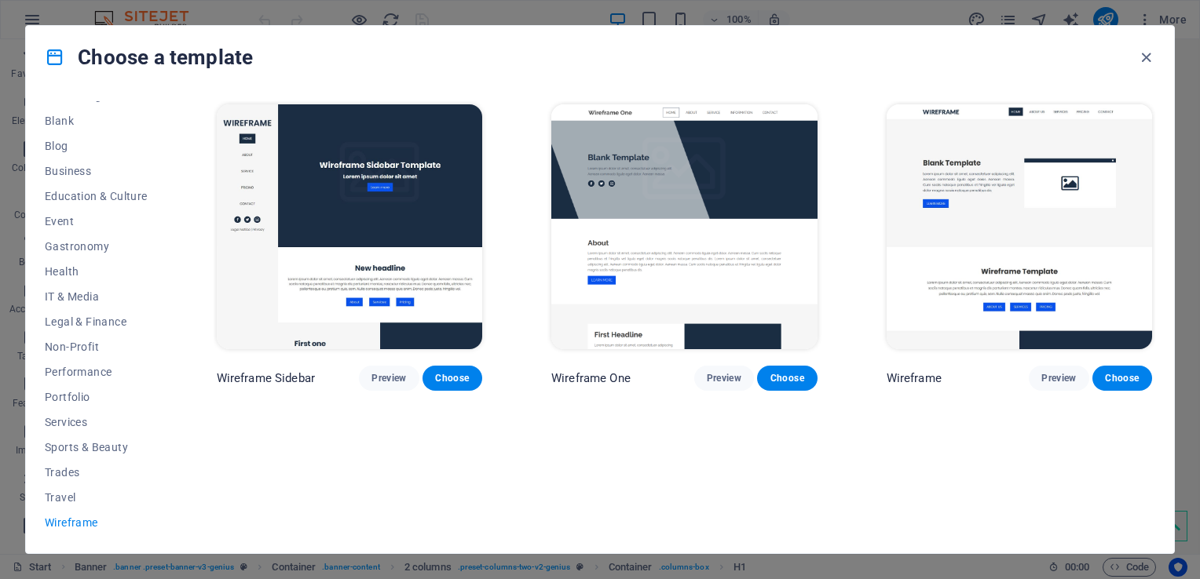
scroll to position [0, 0]
click at [397, 375] on span "Preview" at bounding box center [388, 378] width 35 height 13
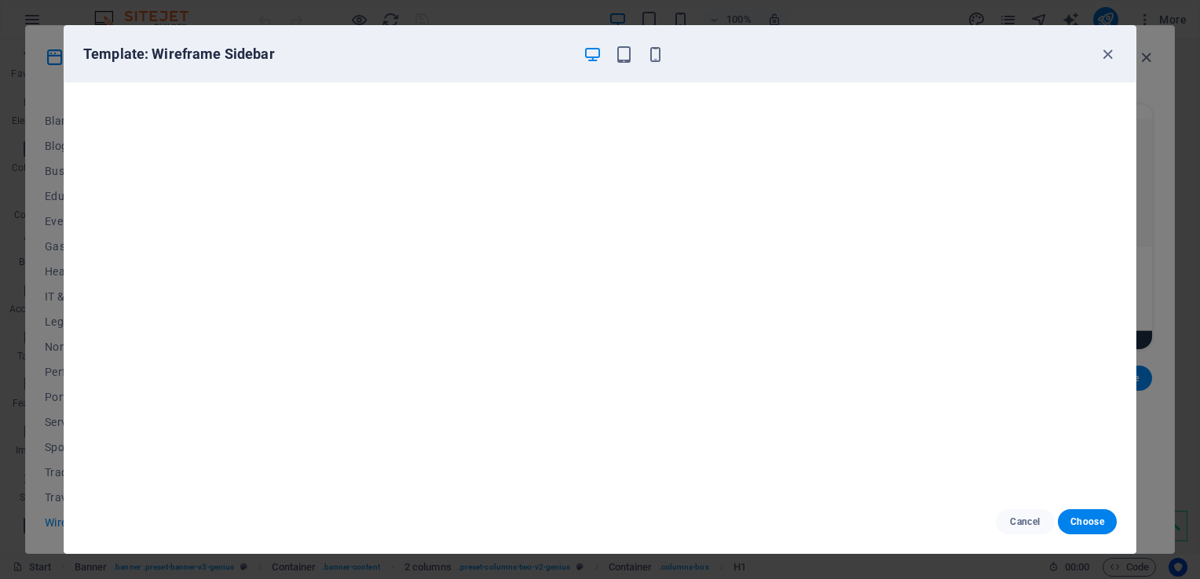
scroll to position [4, 0]
click at [1108, 49] on icon "button" at bounding box center [1107, 55] width 18 height 18
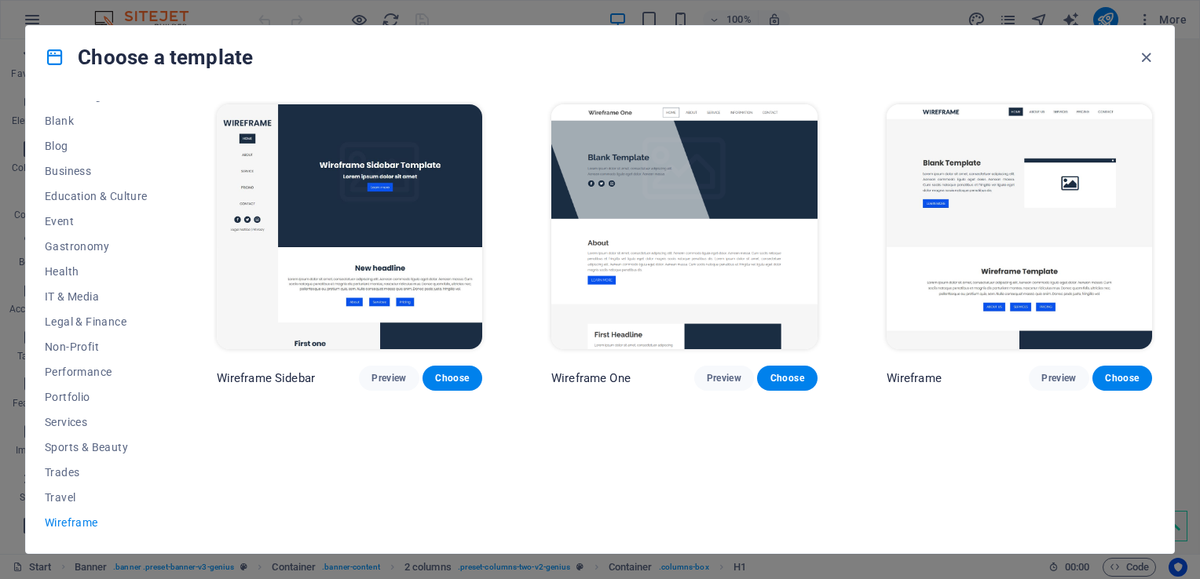
click at [694, 205] on img at bounding box center [683, 226] width 265 height 245
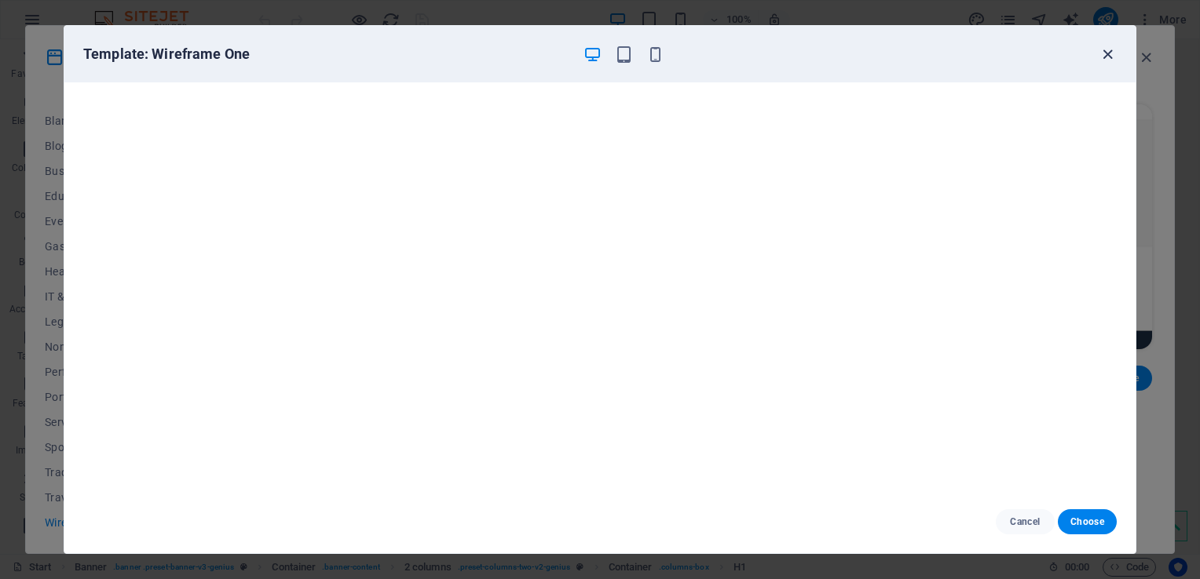
click at [1106, 55] on icon "button" at bounding box center [1107, 55] width 18 height 18
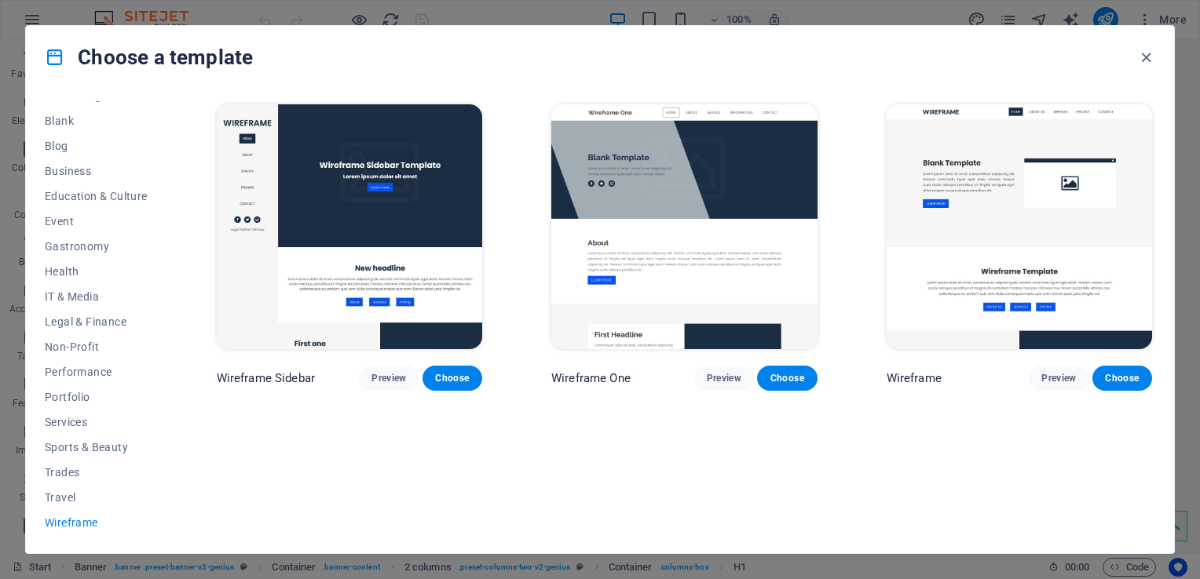
click at [1032, 168] on img at bounding box center [1018, 226] width 265 height 245
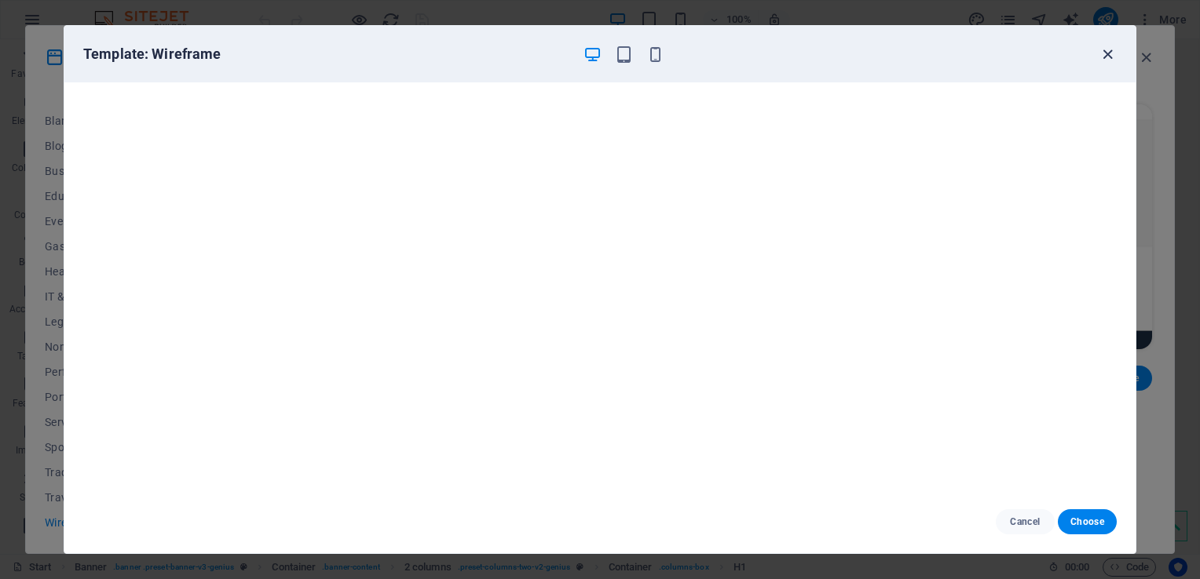
click at [1105, 57] on icon "button" at bounding box center [1107, 55] width 18 height 18
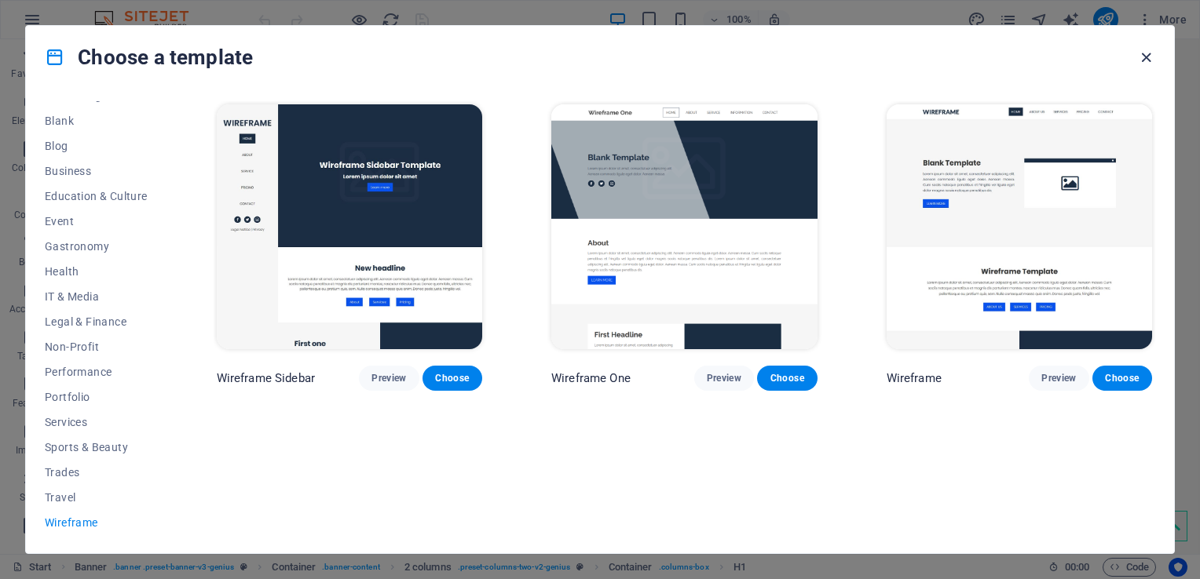
click at [1146, 53] on icon "button" at bounding box center [1146, 58] width 18 height 18
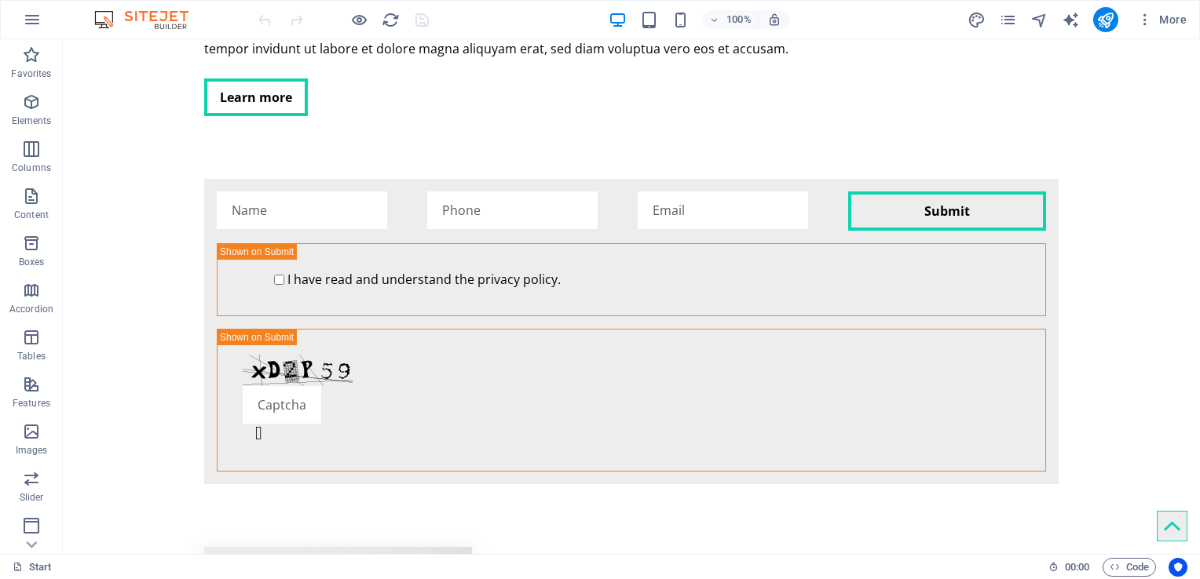
scroll to position [3228, 0]
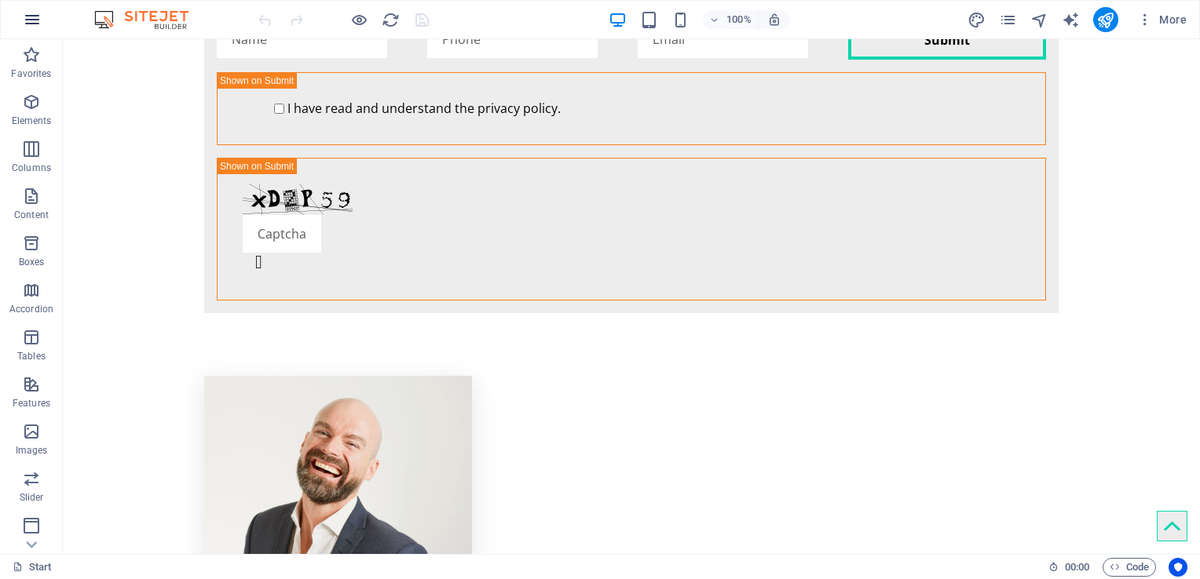
click at [37, 22] on icon "button" at bounding box center [32, 19] width 19 height 19
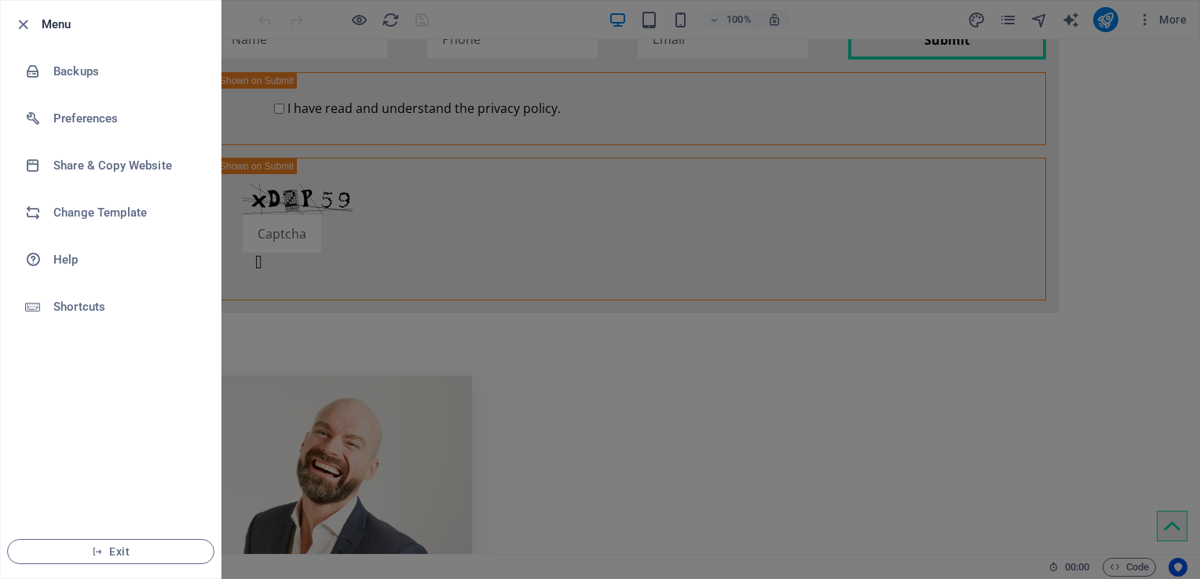
drag, startPoint x: 1194, startPoint y: 477, endPoint x: 1180, endPoint y: 171, distance: 306.5
click at [1180, 171] on div at bounding box center [600, 289] width 1200 height 579
